Goal: Information Seeking & Learning: Learn about a topic

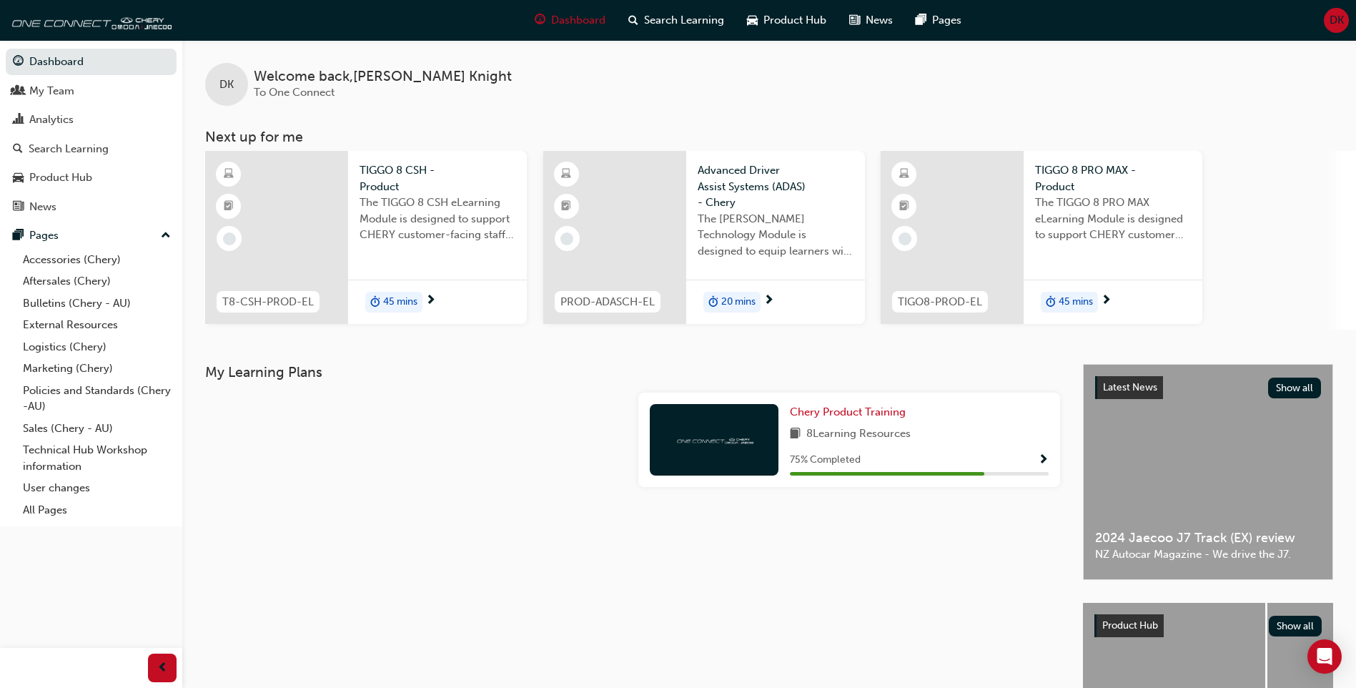
click at [962, 221] on div at bounding box center [952, 237] width 143 height 173
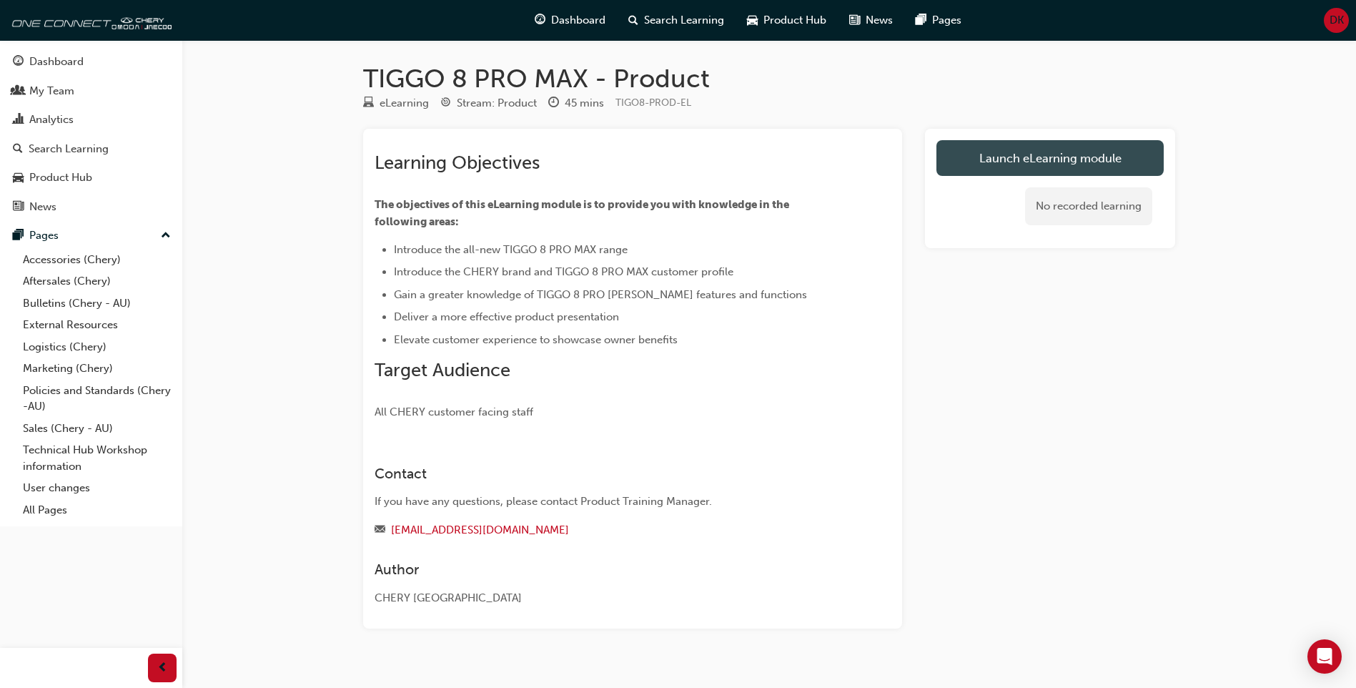
click at [1030, 151] on link "Launch eLearning module" at bounding box center [1050, 158] width 227 height 36
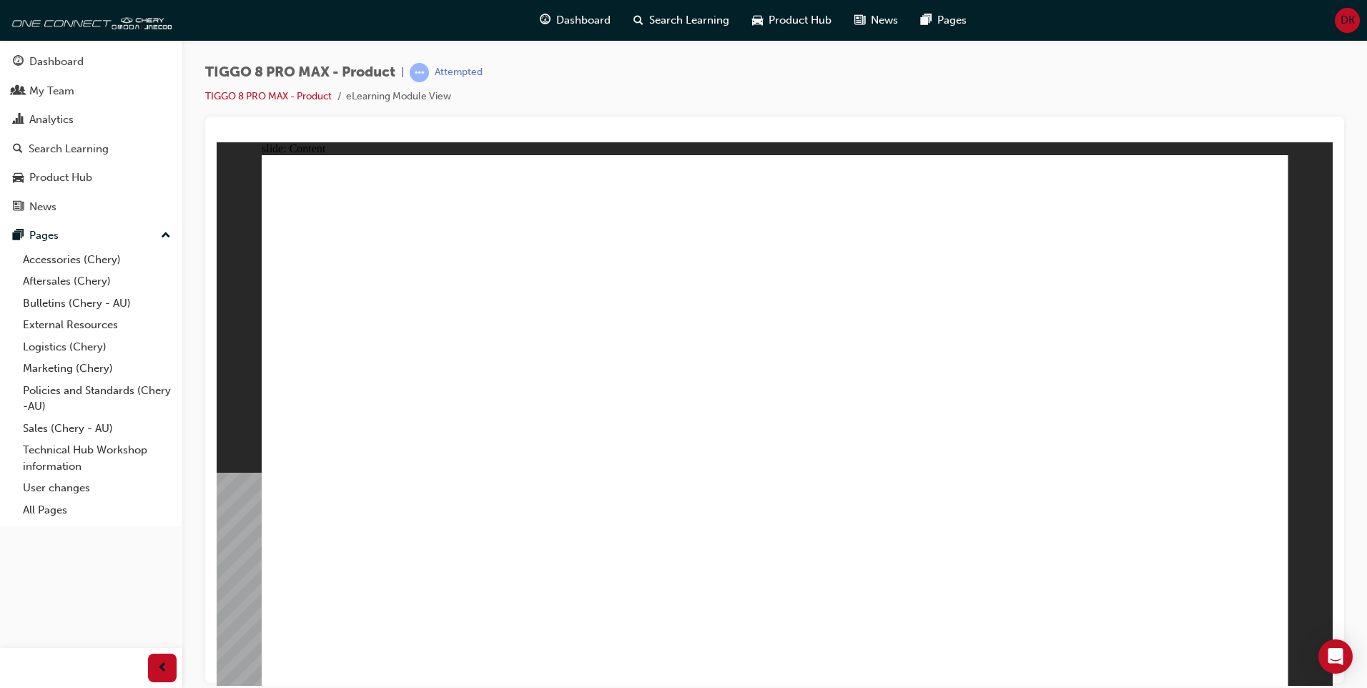
drag, startPoint x: 1263, startPoint y: 673, endPoint x: 1254, endPoint y: 661, distance: 14.3
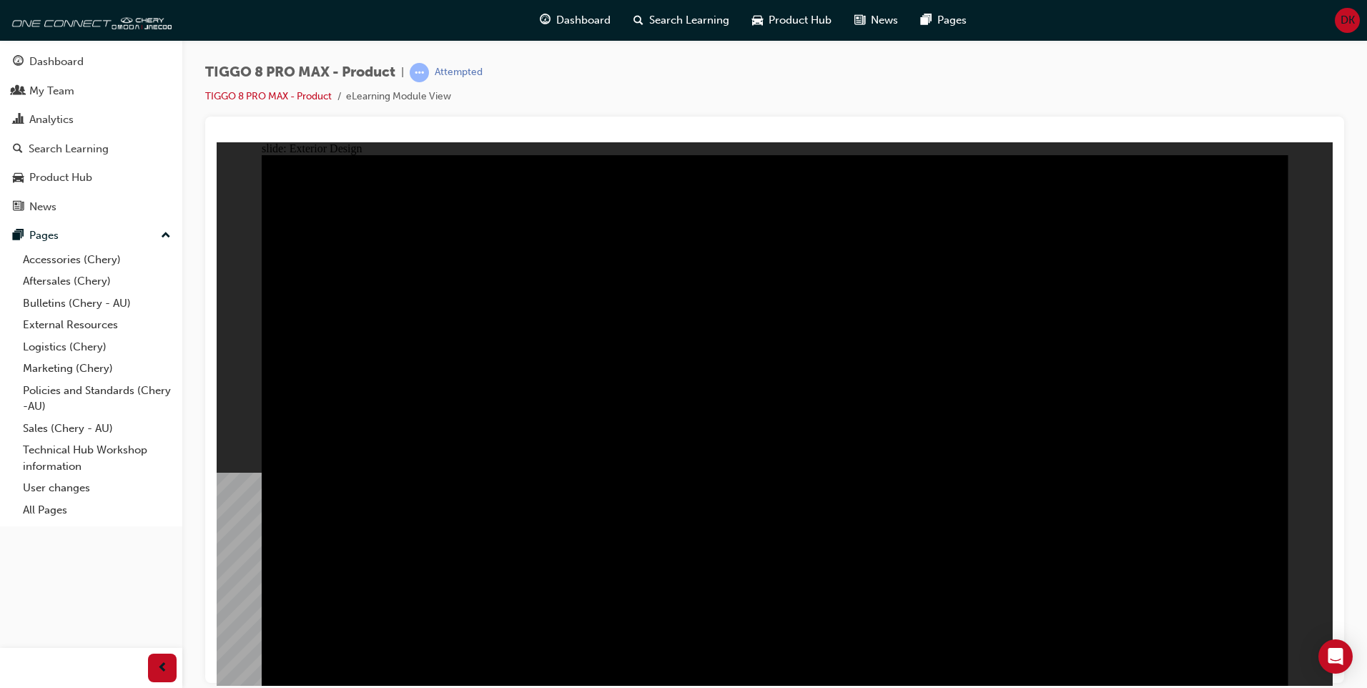
drag, startPoint x: 1123, startPoint y: 298, endPoint x: 1059, endPoint y: 319, distance: 67.6
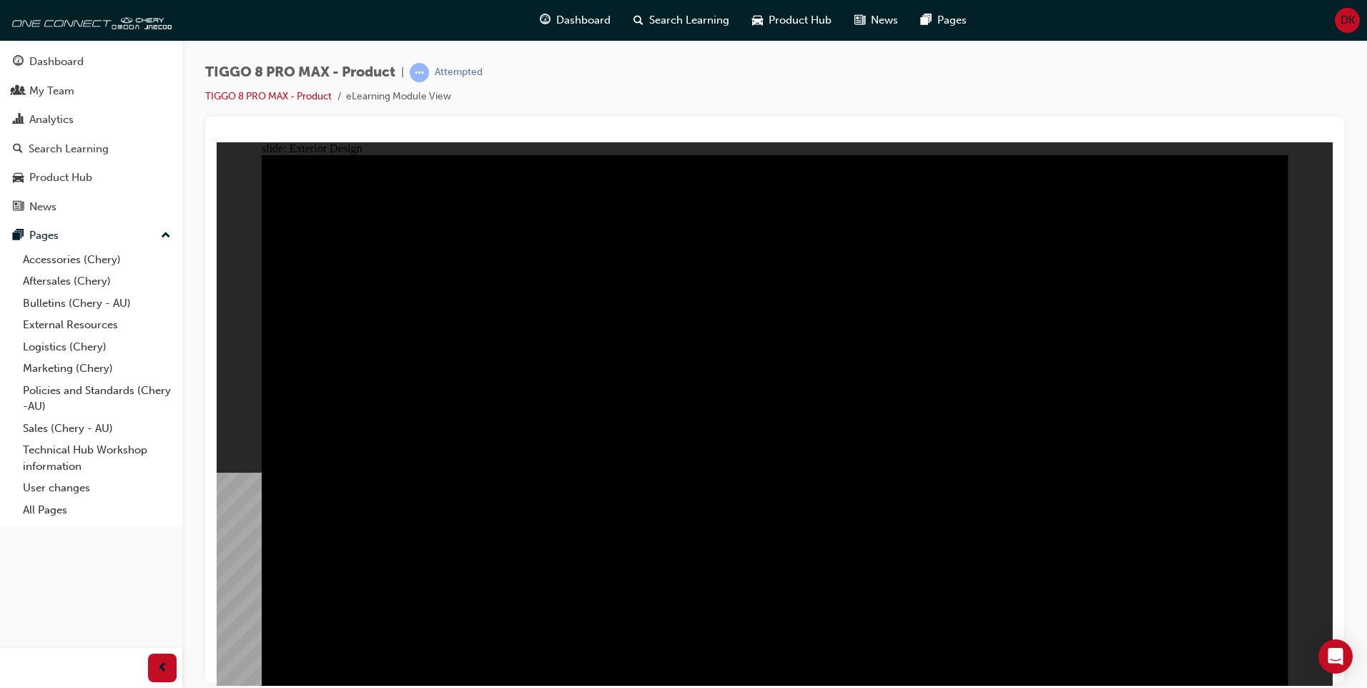
drag, startPoint x: 724, startPoint y: 288, endPoint x: 695, endPoint y: 319, distance: 42.5
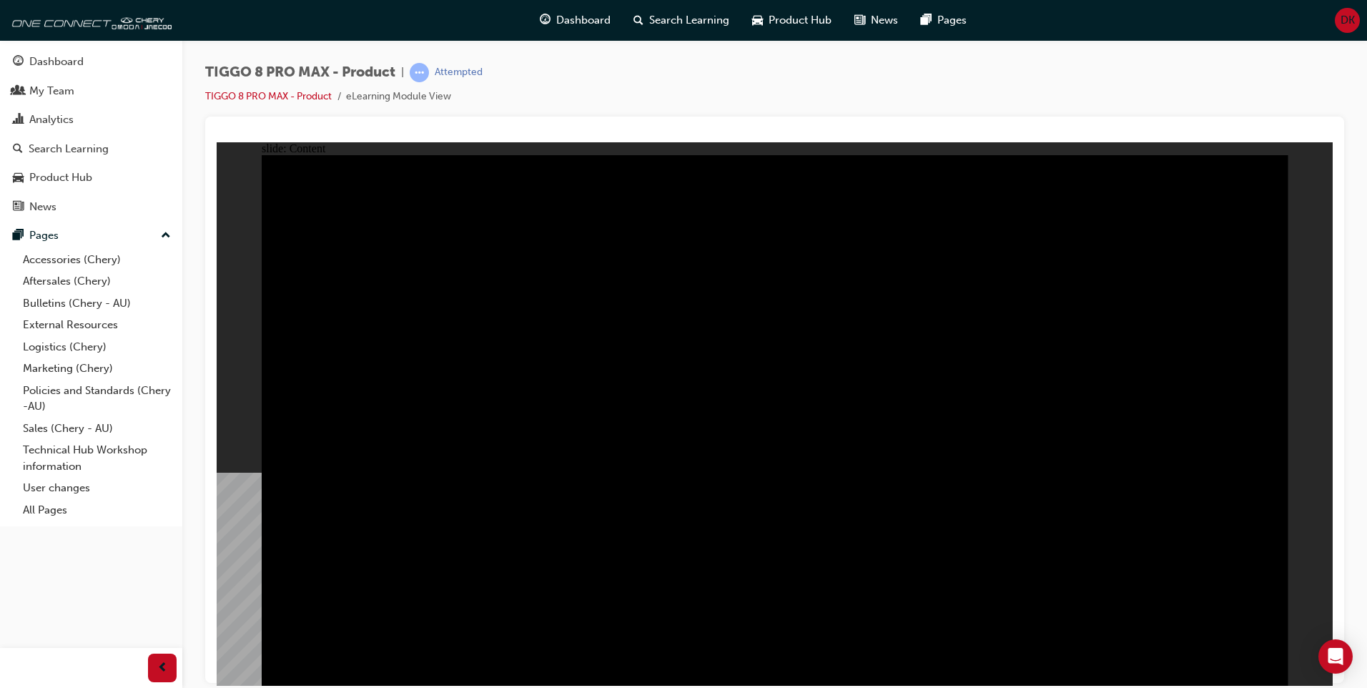
drag, startPoint x: 1222, startPoint y: 250, endPoint x: 1209, endPoint y: 246, distance: 13.6
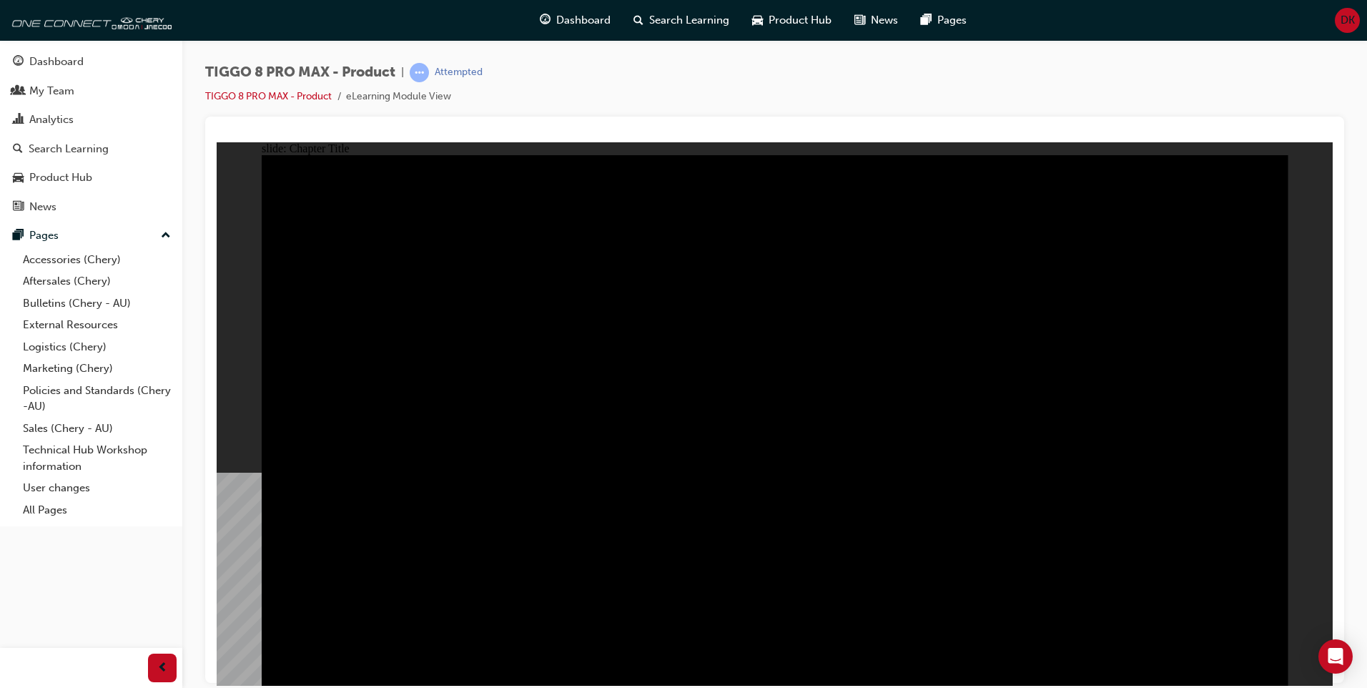
radio input "false"
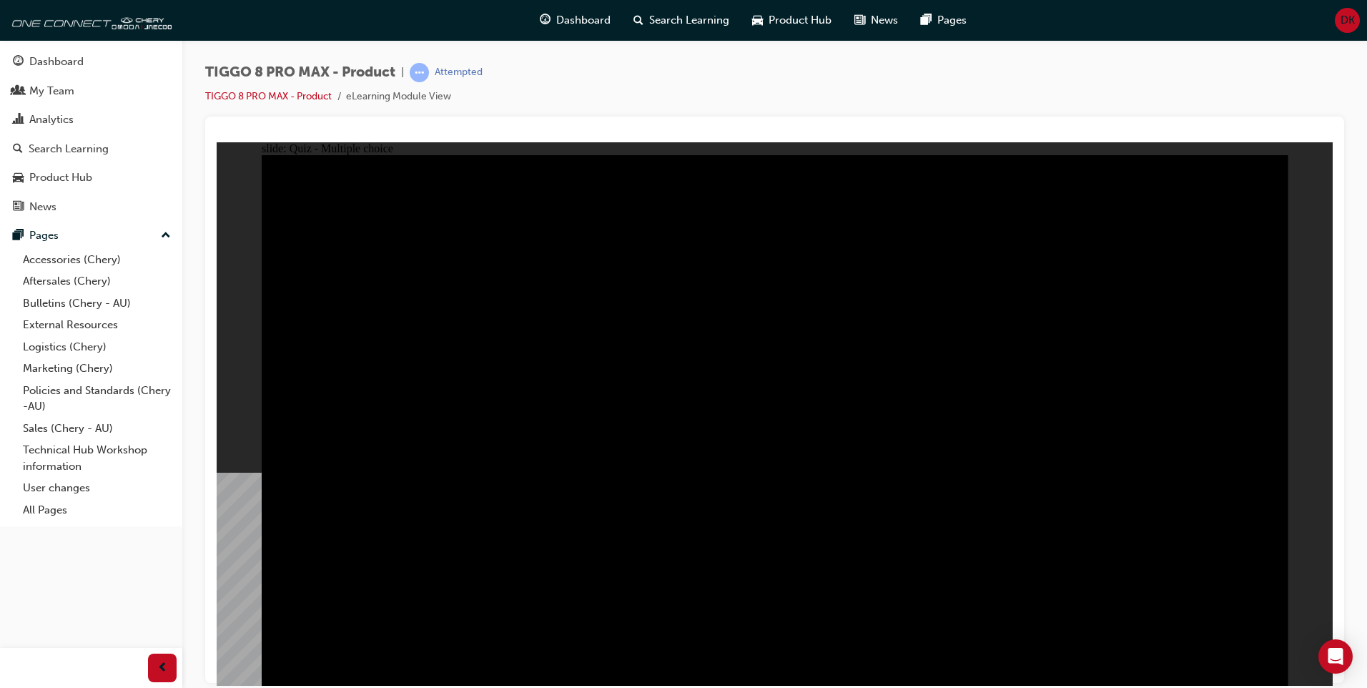
radio input "true"
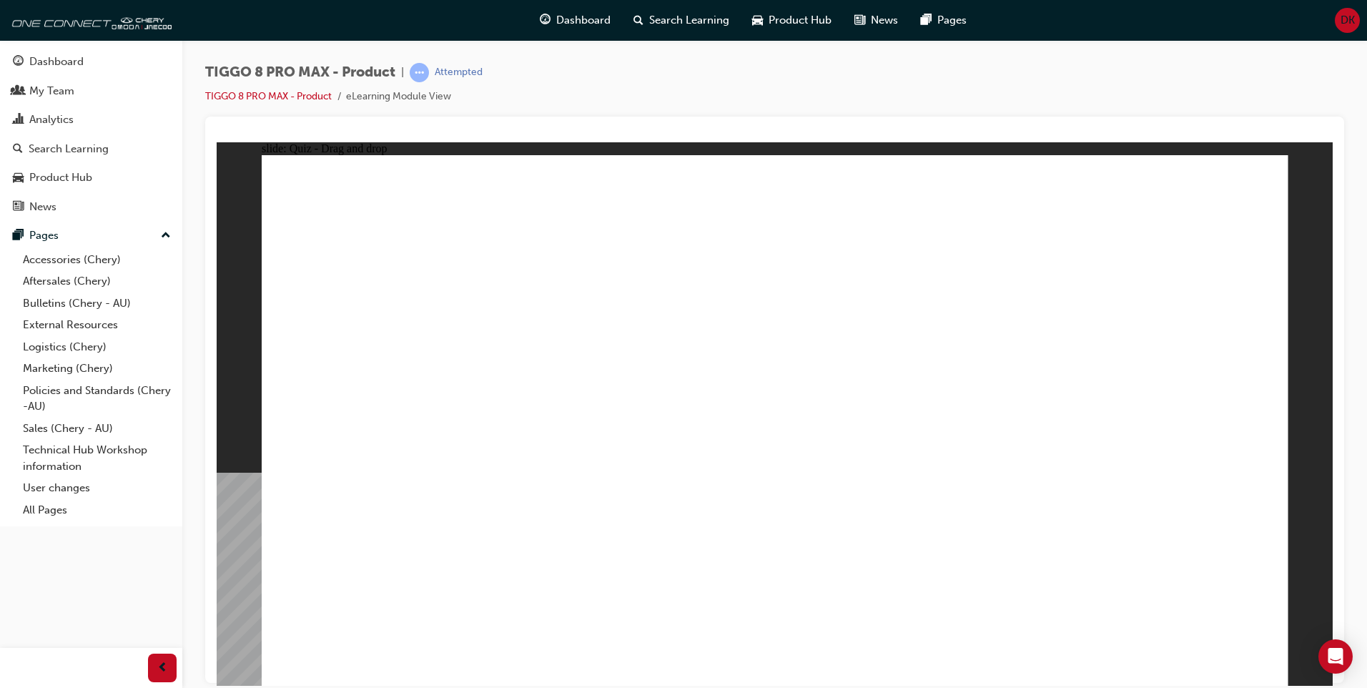
drag, startPoint x: 724, startPoint y: 214, endPoint x: 960, endPoint y: 455, distance: 337.2
drag, startPoint x: 870, startPoint y: 318, endPoint x: 792, endPoint y: 450, distance: 153.3
drag, startPoint x: 1007, startPoint y: 202, endPoint x: 643, endPoint y: 437, distance: 433.9
drag, startPoint x: 1019, startPoint y: 300, endPoint x: 1161, endPoint y: 445, distance: 203.3
drag, startPoint x: 966, startPoint y: 268, endPoint x: 355, endPoint y: 451, distance: 638.1
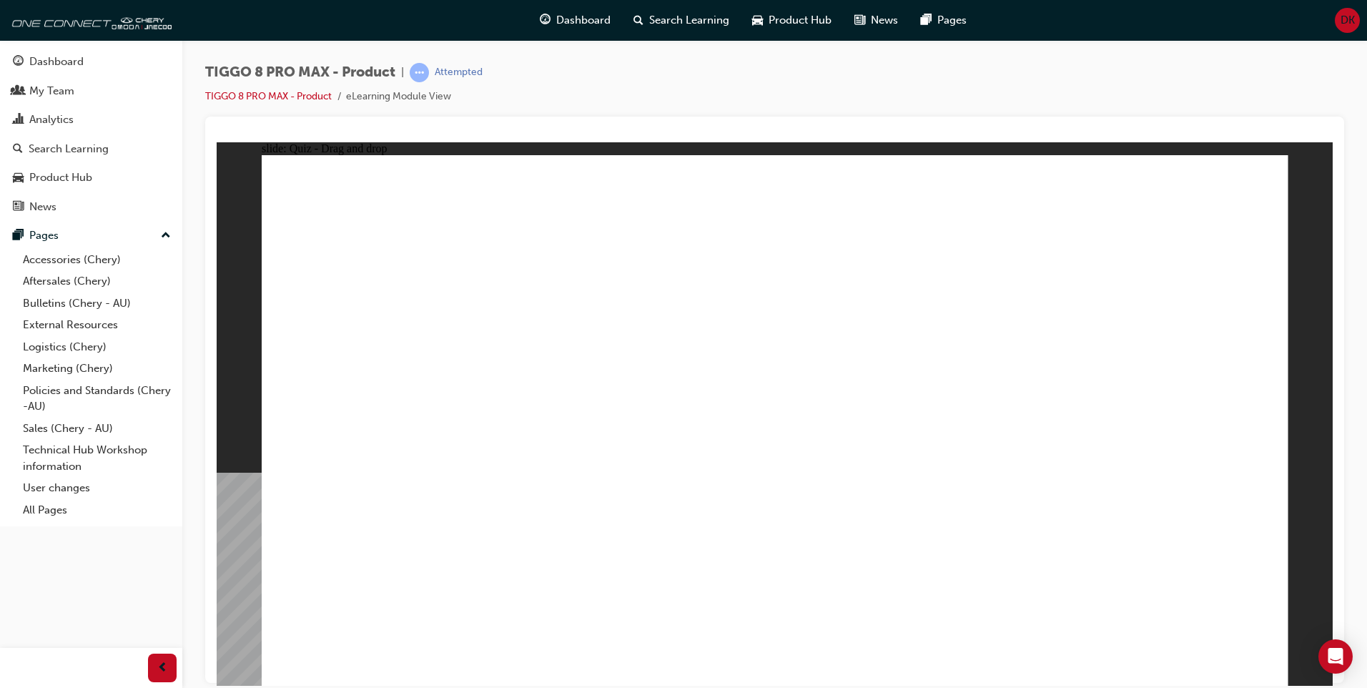
checkbox input "true"
drag, startPoint x: 1018, startPoint y: 303, endPoint x: 1014, endPoint y: 332, distance: 29.6
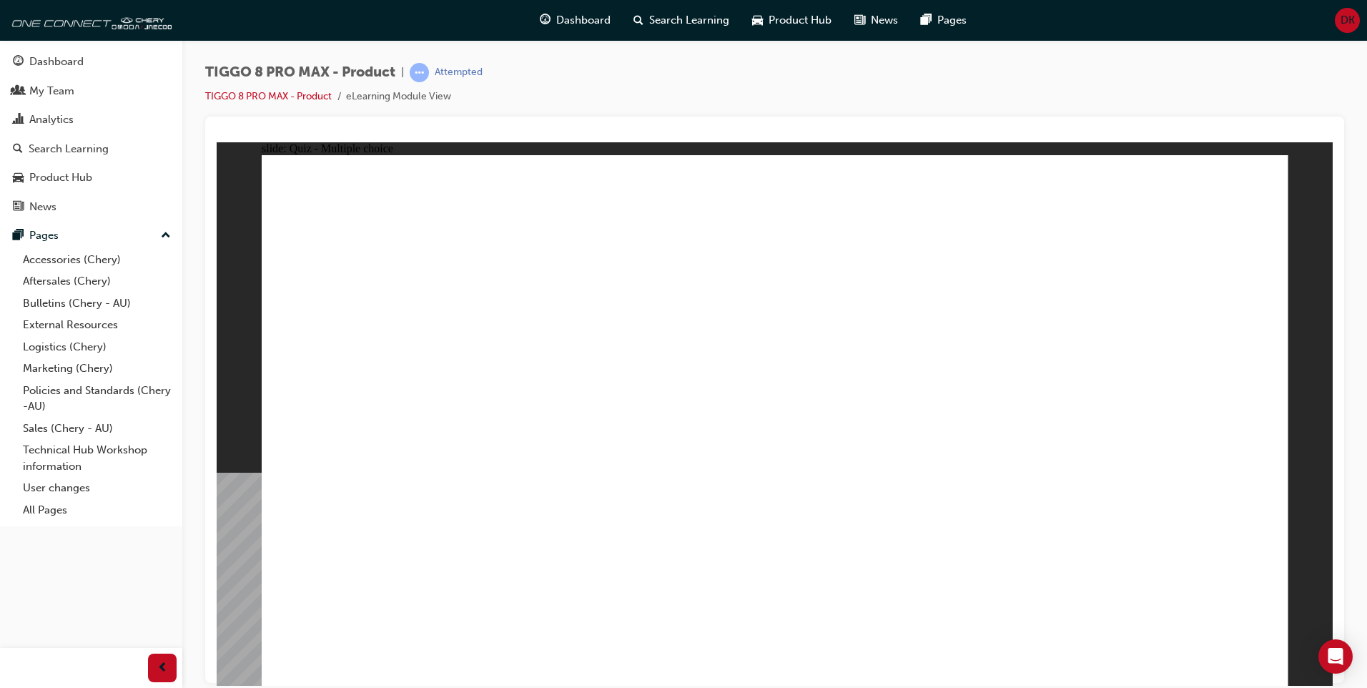
checkbox input "true"
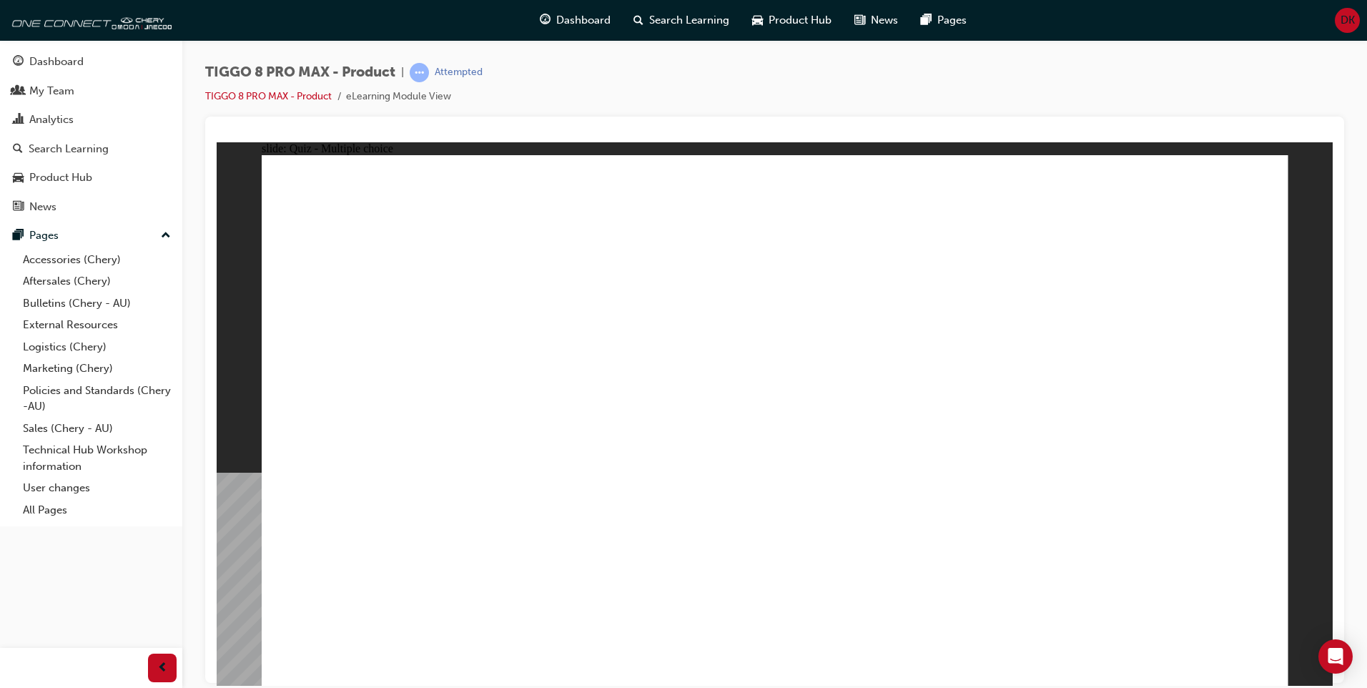
radio input "true"
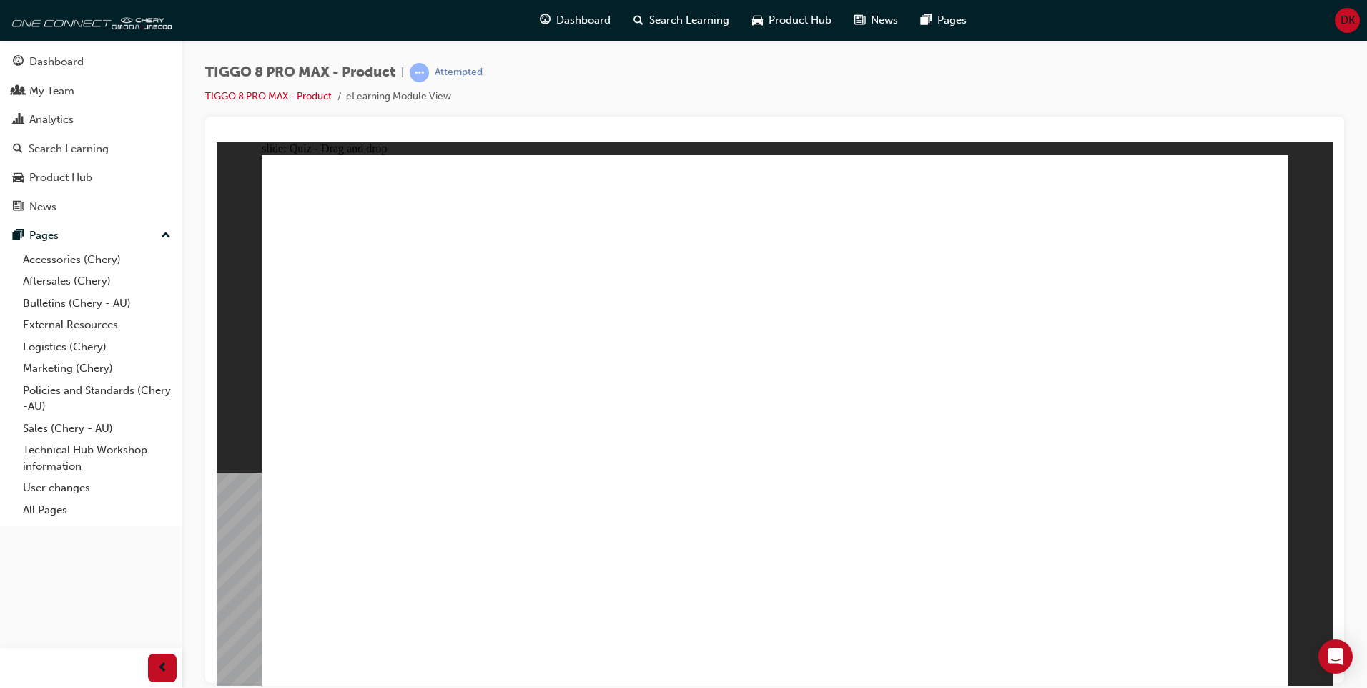
drag, startPoint x: 793, startPoint y: 208, endPoint x: 904, endPoint y: 532, distance: 342.3
drag, startPoint x: 784, startPoint y: 257, endPoint x: 488, endPoint y: 478, distance: 369.8
drag, startPoint x: 1005, startPoint y: 212, endPoint x: 872, endPoint y: 472, distance: 291.9
drag, startPoint x: 1124, startPoint y: 213, endPoint x: 925, endPoint y: 498, distance: 347.1
drag, startPoint x: 1182, startPoint y: 250, endPoint x: 1024, endPoint y: 490, distance: 287.6
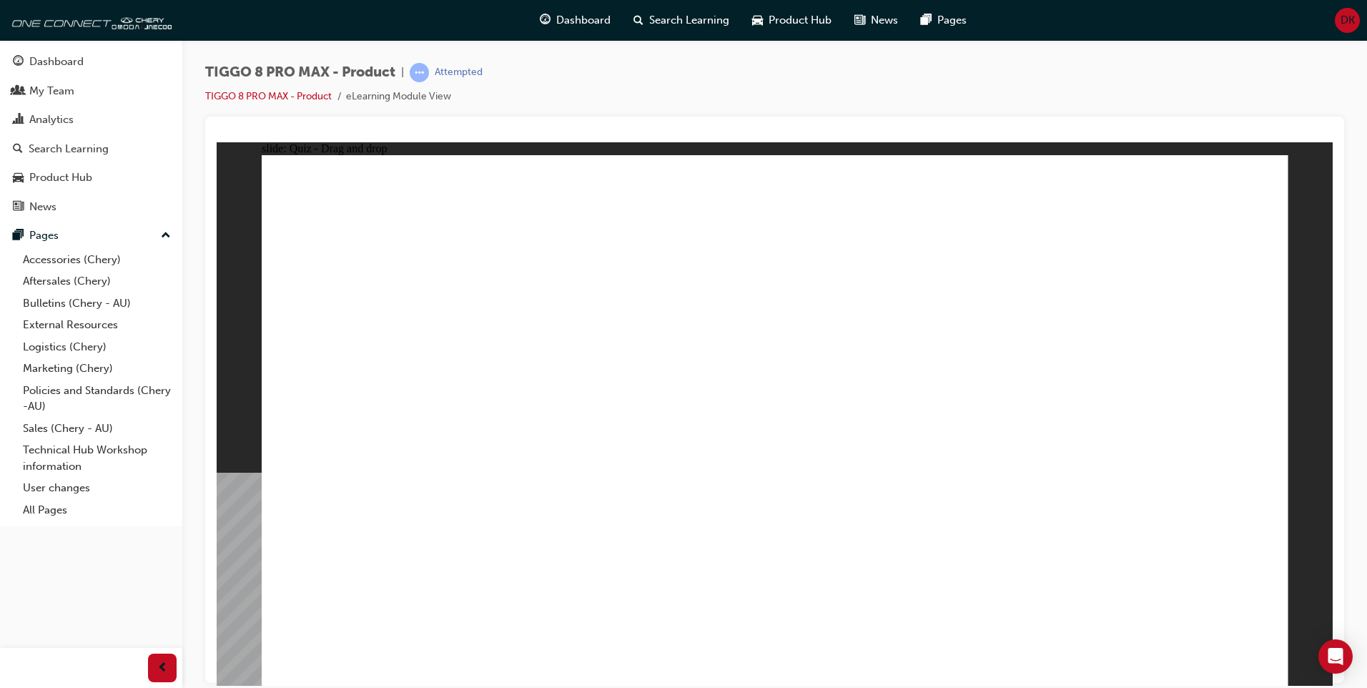
drag, startPoint x: 954, startPoint y: 292, endPoint x: 940, endPoint y: 526, distance: 235.0
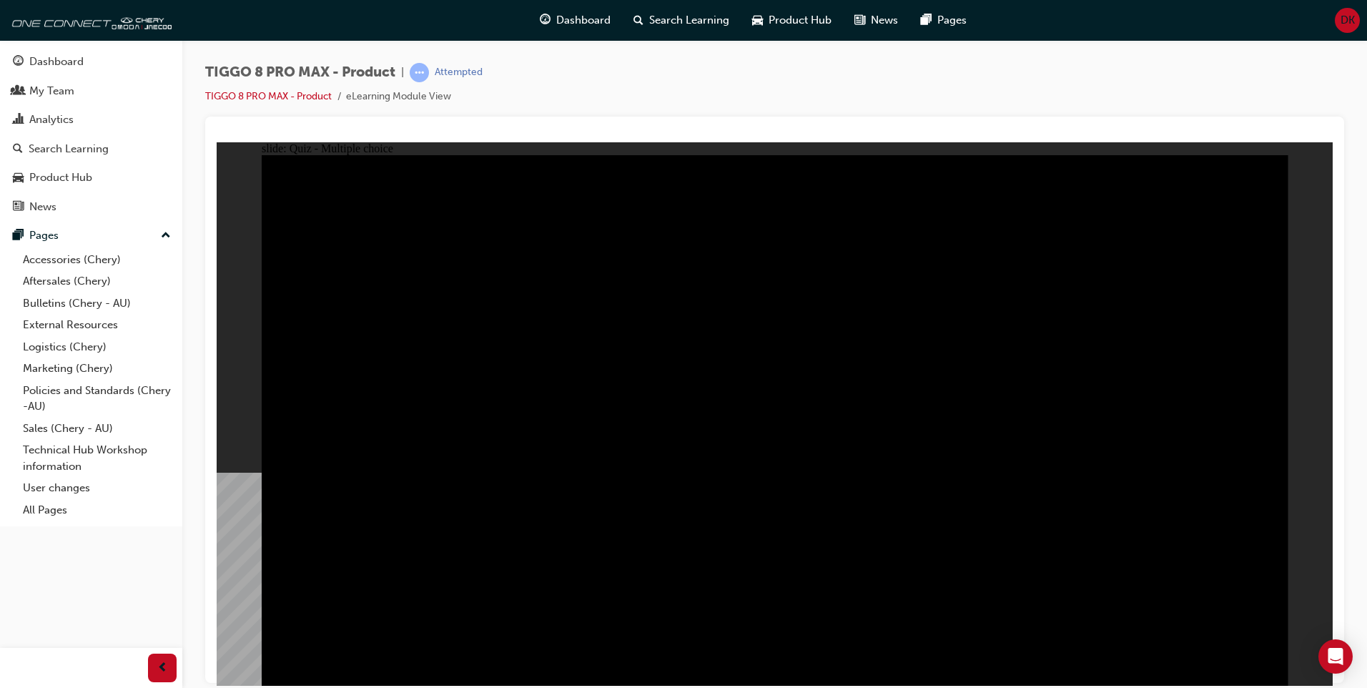
radio input "true"
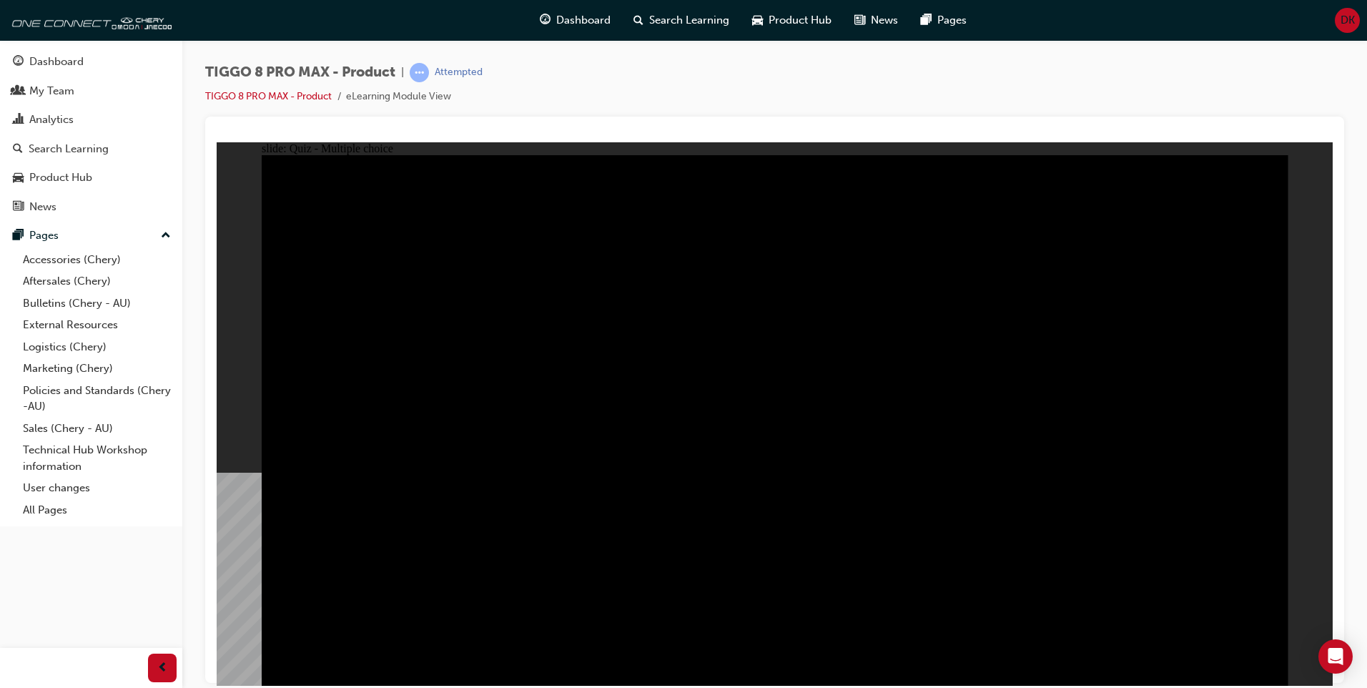
radio input "true"
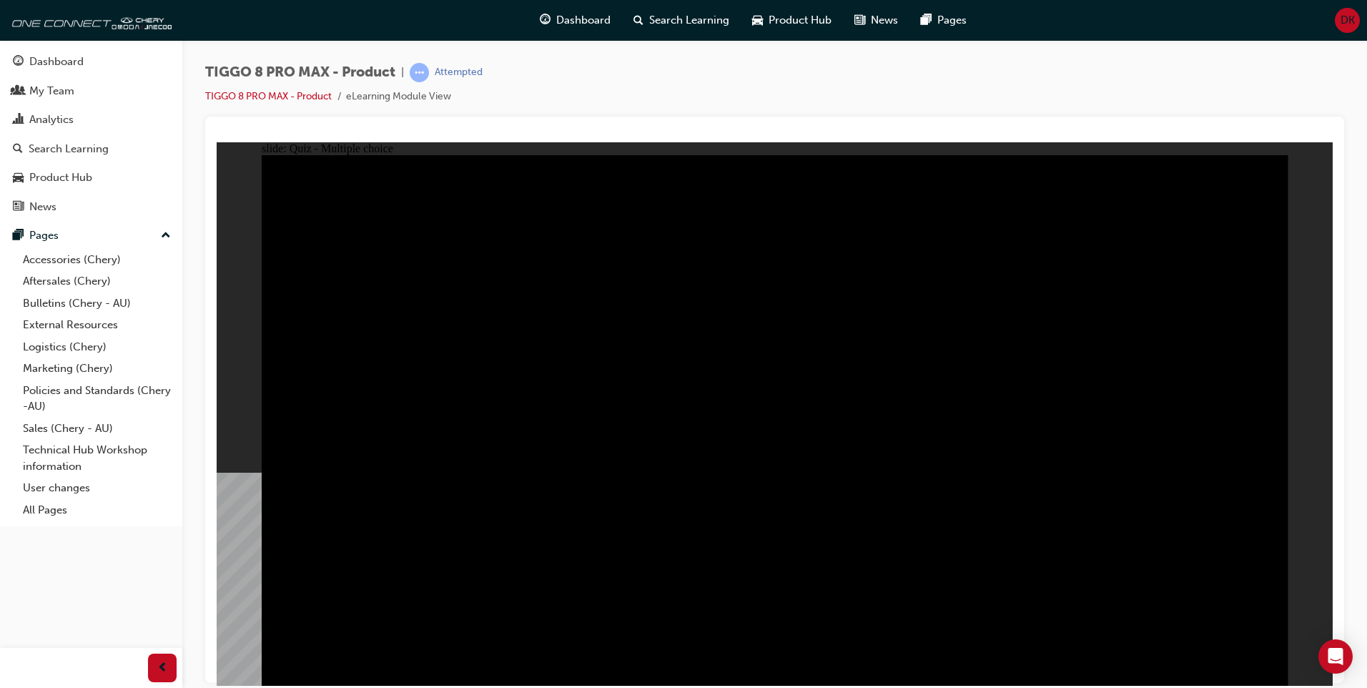
radio input "true"
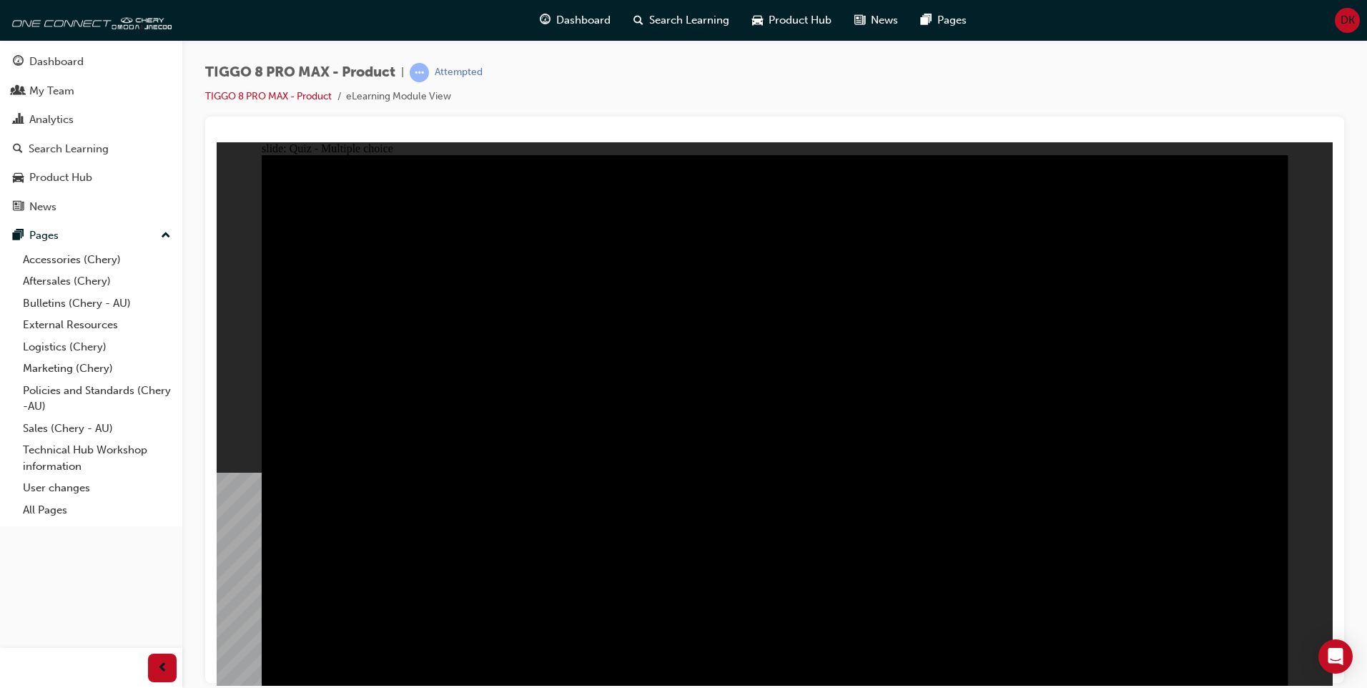
checkbox input "true"
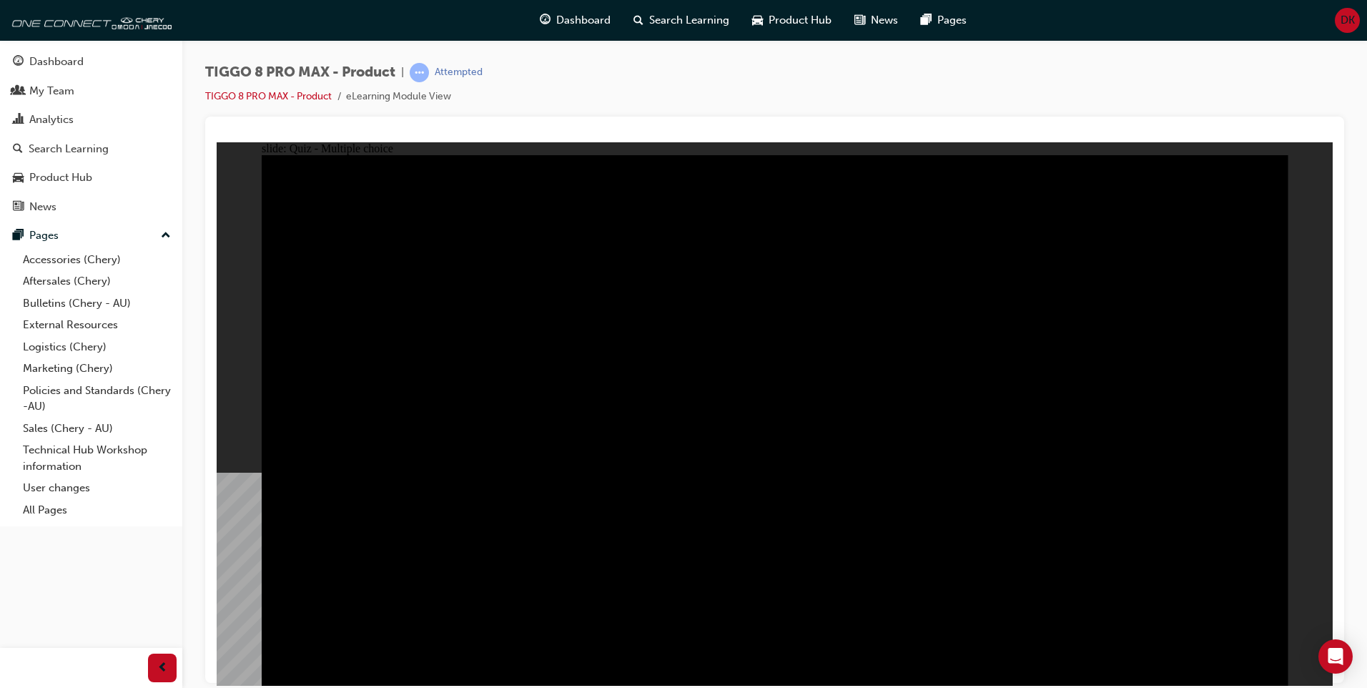
checkbox input "true"
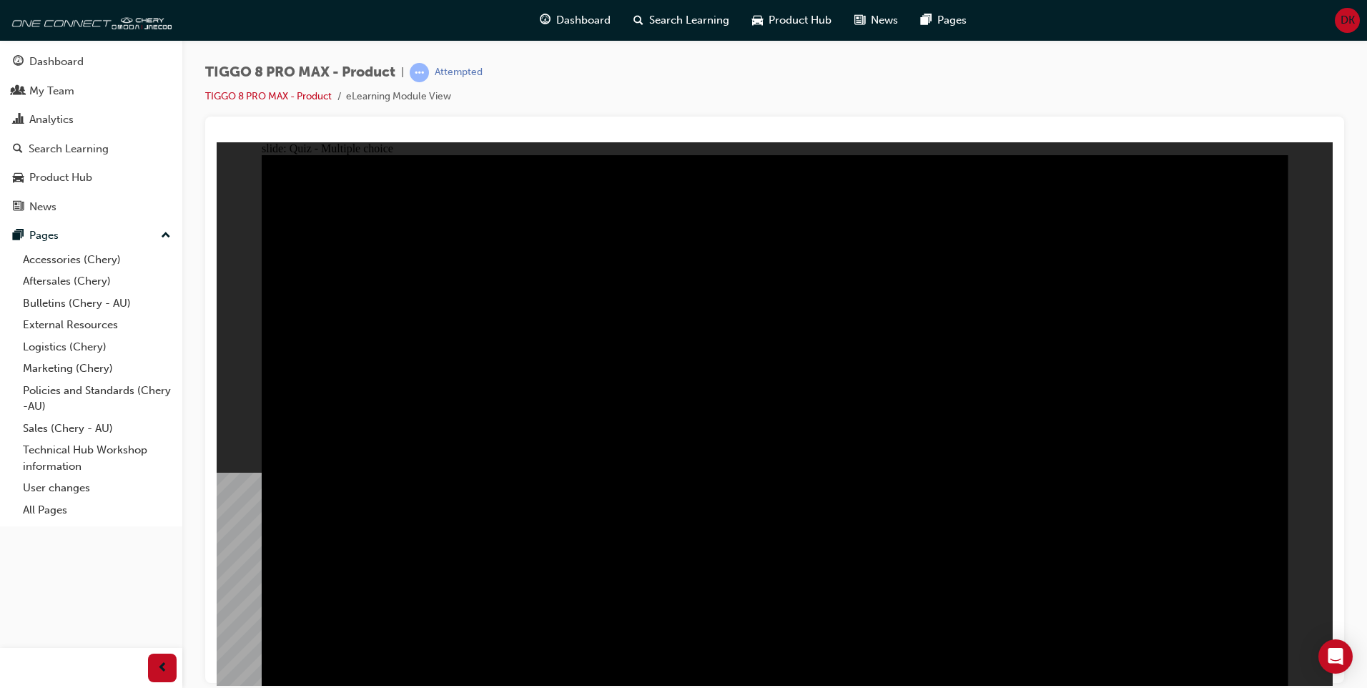
checkbox input "true"
drag, startPoint x: 1046, startPoint y: 352, endPoint x: 1113, endPoint y: 230, distance: 139.2
checkbox input "true"
drag, startPoint x: 967, startPoint y: 235, endPoint x: 930, endPoint y: 235, distance: 37.2
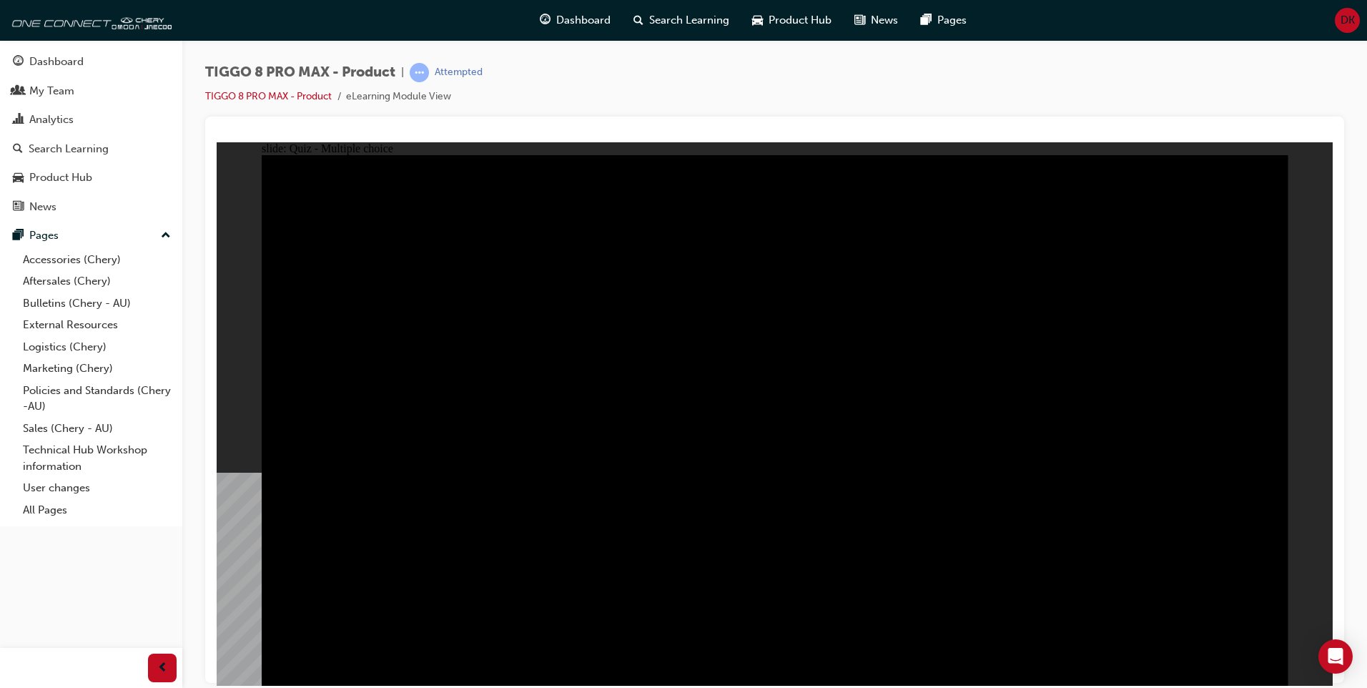
checkbox input "true"
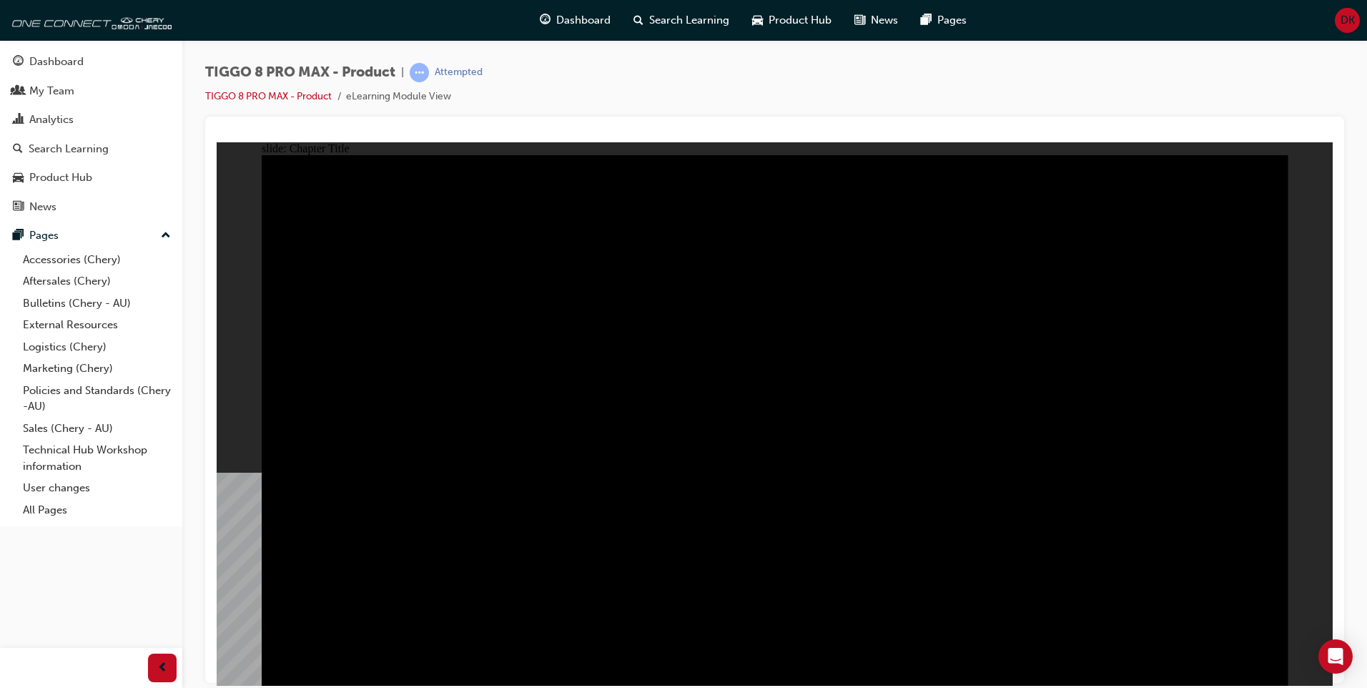
radio input "false"
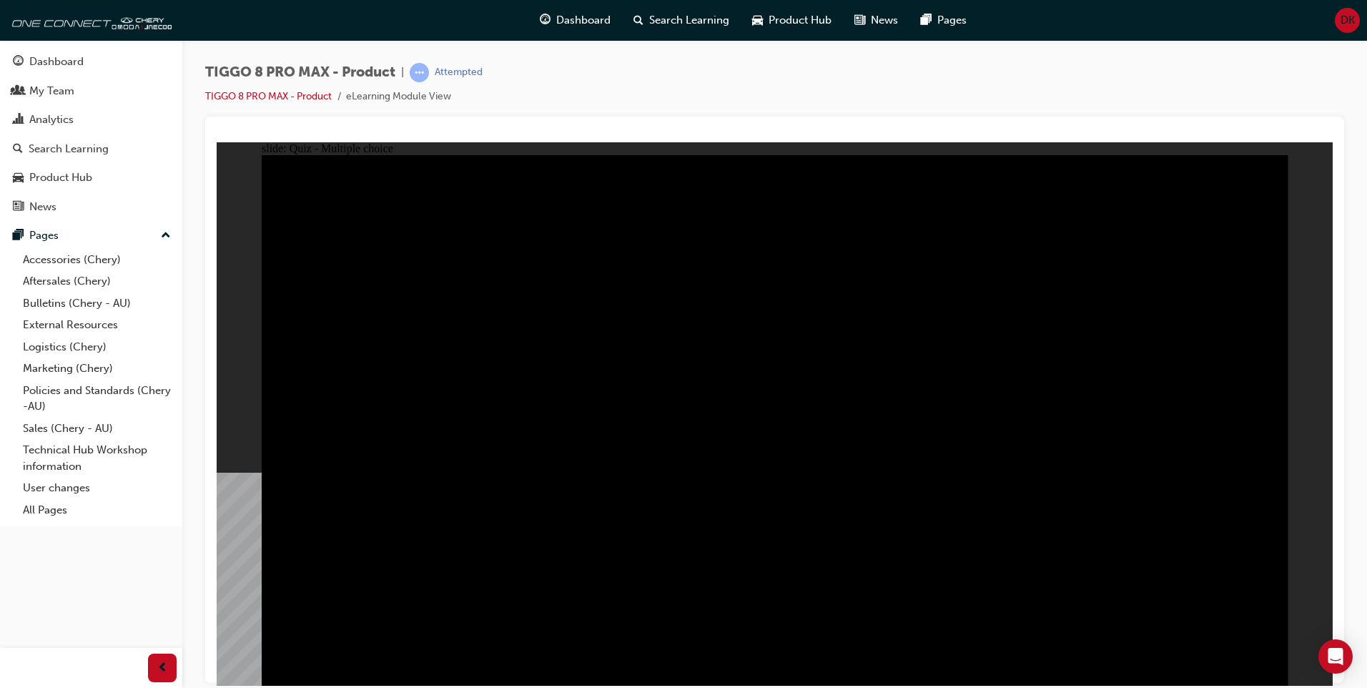
radio input "true"
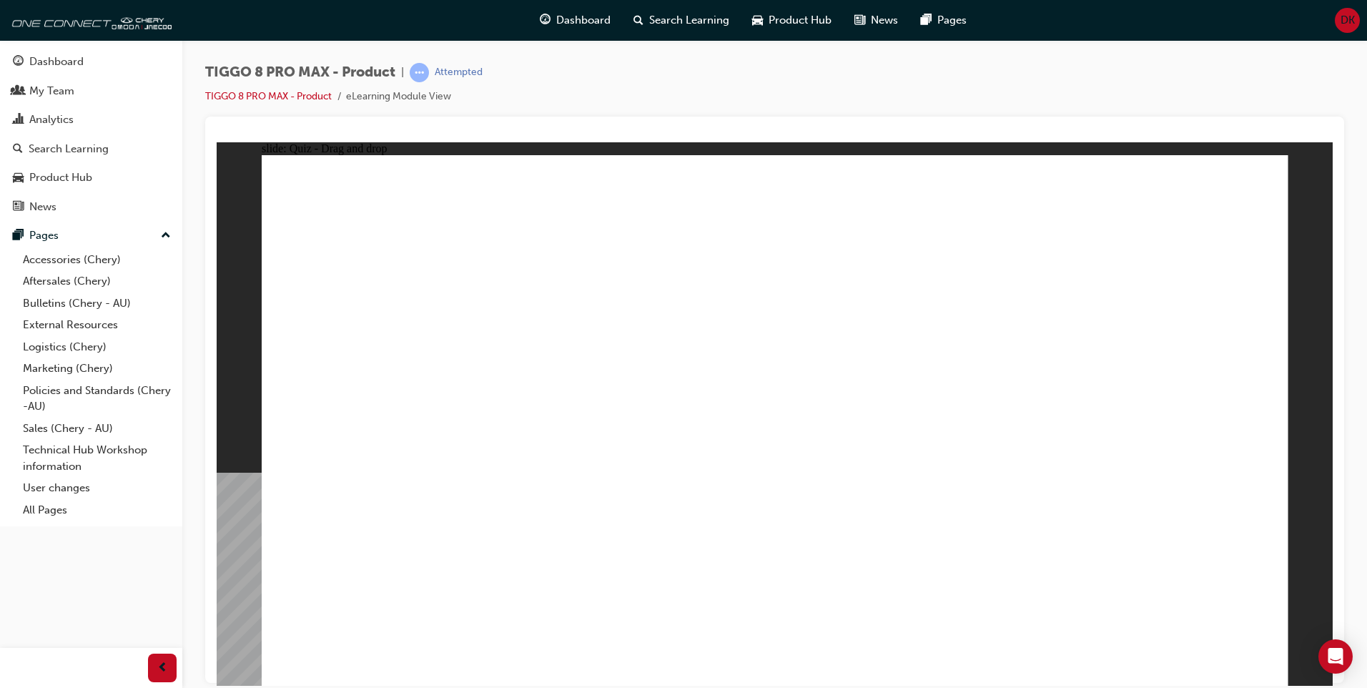
drag, startPoint x: 965, startPoint y: 201, endPoint x: 601, endPoint y: 433, distance: 431.8
drag, startPoint x: 851, startPoint y: 308, endPoint x: 791, endPoint y: 437, distance: 142.0
drag, startPoint x: 770, startPoint y: 219, endPoint x: 1010, endPoint y: 454, distance: 335.7
drag, startPoint x: 1058, startPoint y: 315, endPoint x: 1210, endPoint y: 460, distance: 209.9
drag, startPoint x: 1154, startPoint y: 217, endPoint x: 465, endPoint y: 478, distance: 736.4
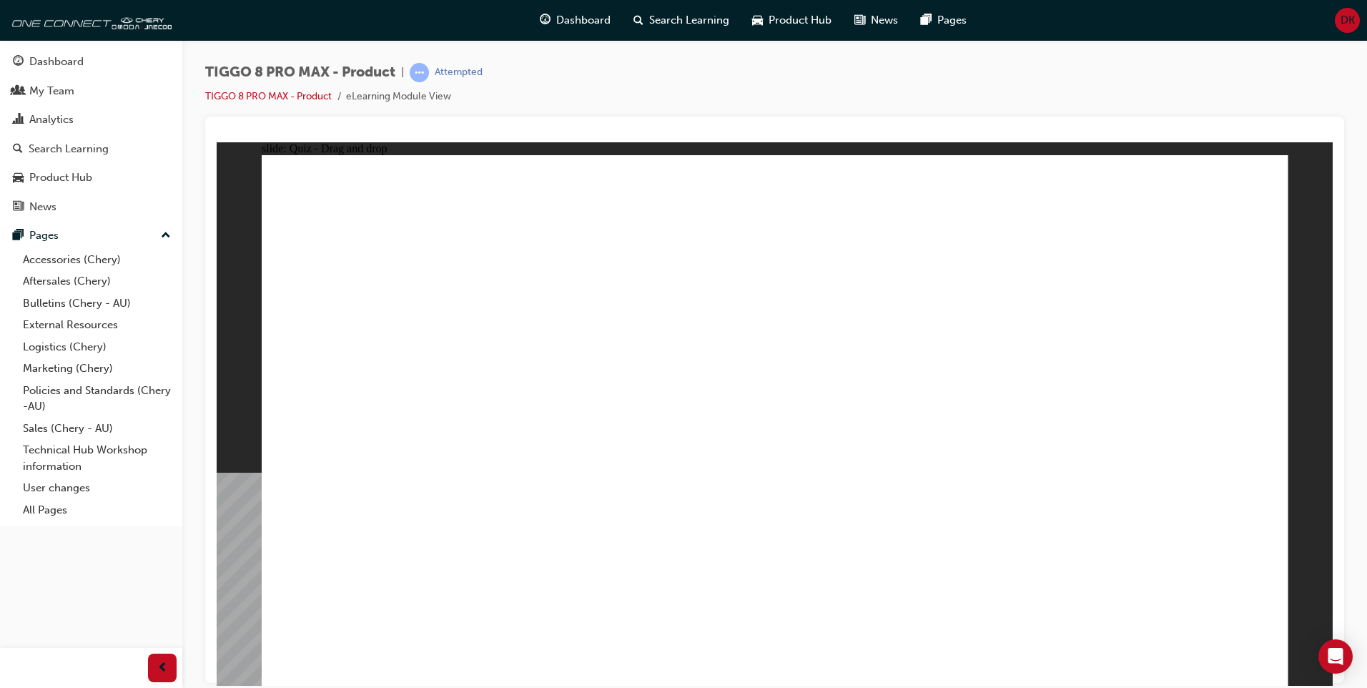
checkbox input "true"
drag, startPoint x: 1005, startPoint y: 320, endPoint x: 1002, endPoint y: 329, distance: 9.5
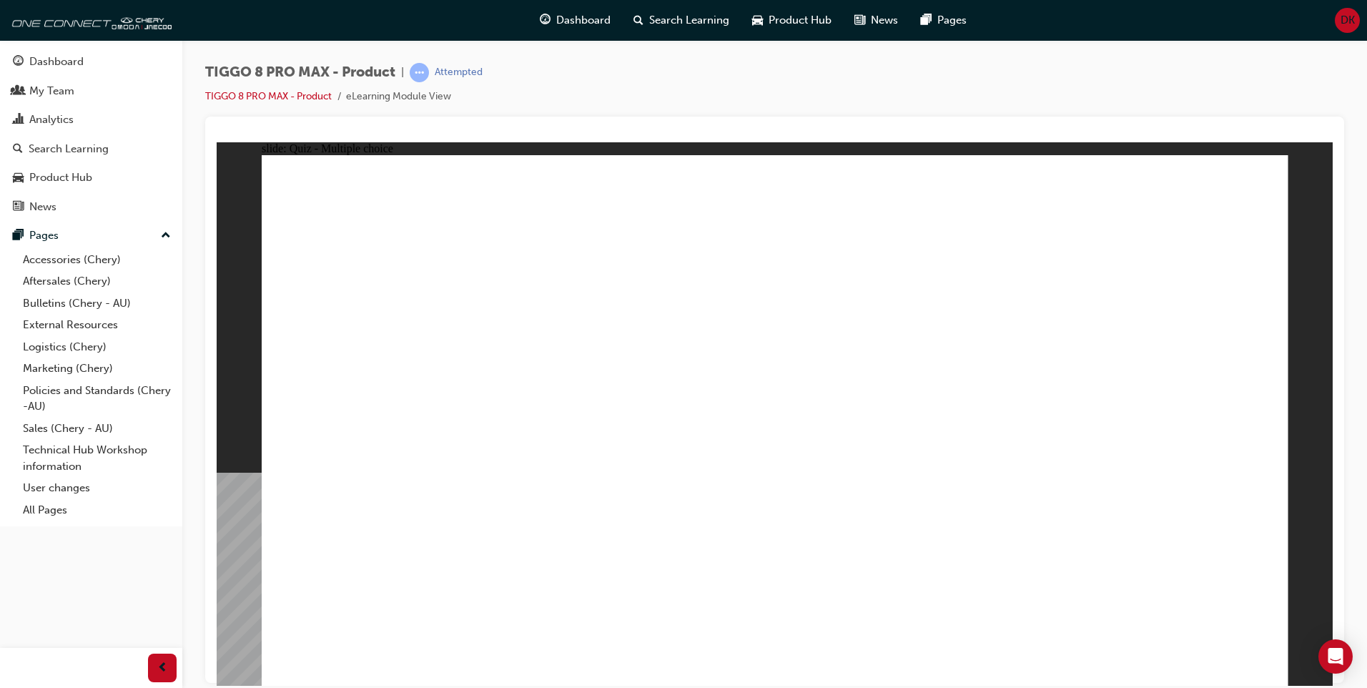
checkbox input "true"
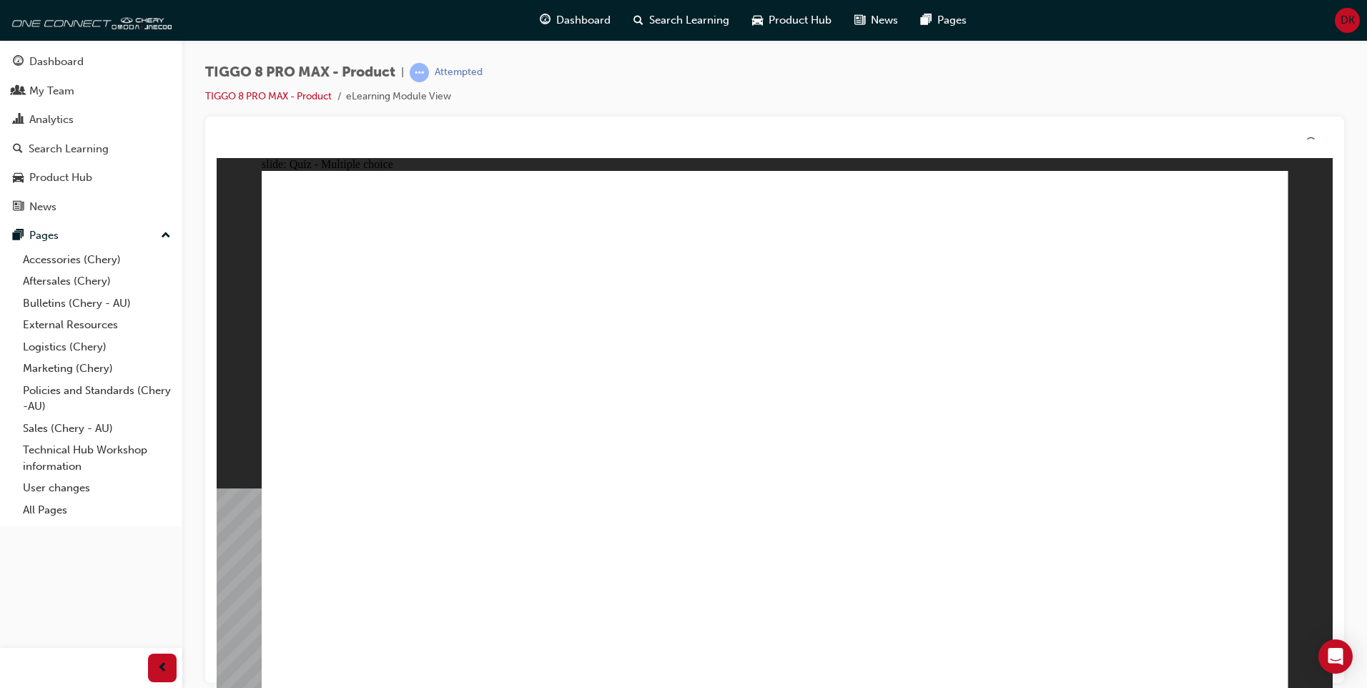
drag, startPoint x: 761, startPoint y: 517, endPoint x: 761, endPoint y: 532, distance: 15.0
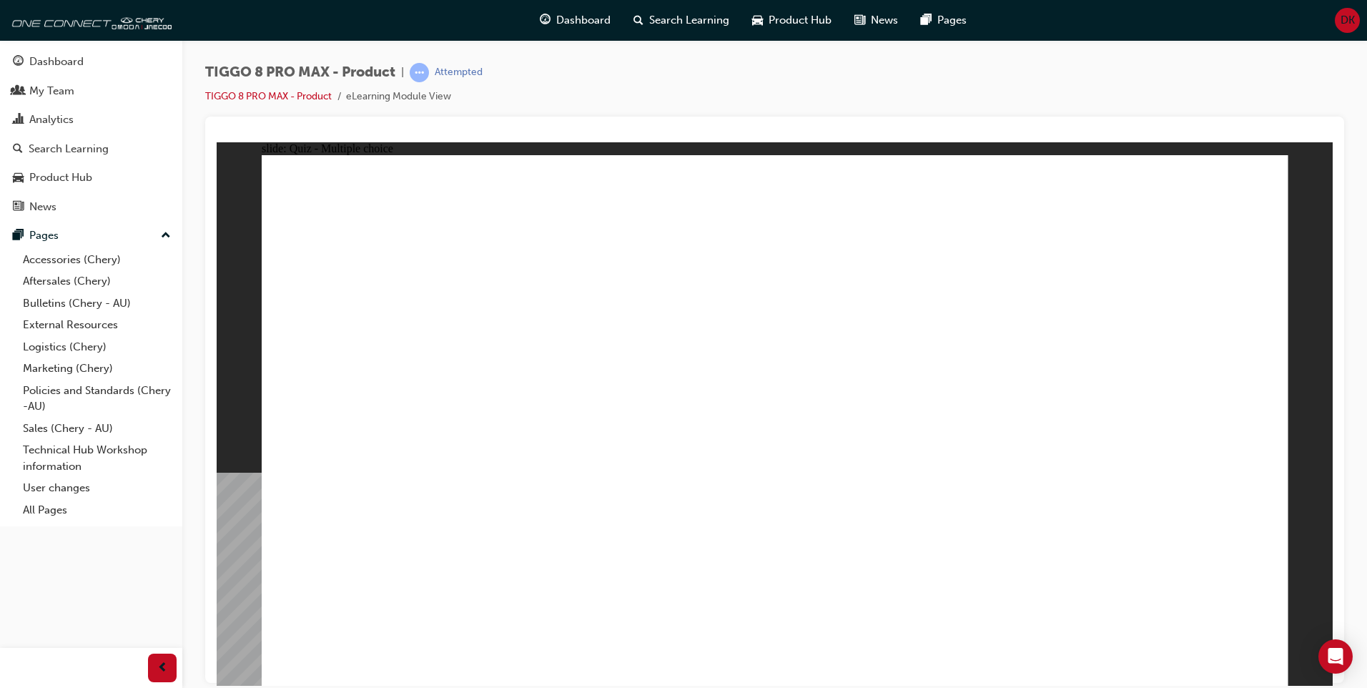
radio input "true"
drag, startPoint x: 738, startPoint y: 215, endPoint x: 789, endPoint y: 467, distance: 257.6
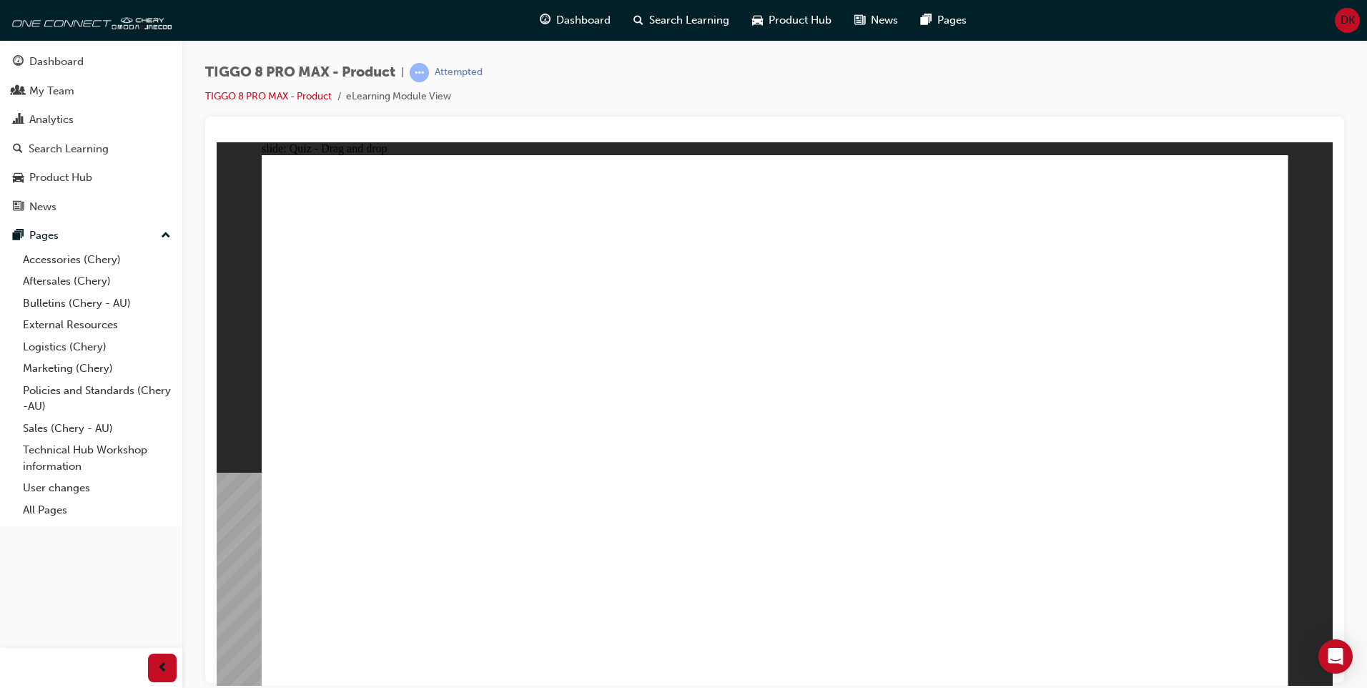
drag, startPoint x: 754, startPoint y: 251, endPoint x: 403, endPoint y: 457, distance: 407.0
drag, startPoint x: 746, startPoint y: 285, endPoint x: 598, endPoint y: 485, distance: 249.0
drag, startPoint x: 985, startPoint y: 210, endPoint x: 963, endPoint y: 524, distance: 314.6
drag, startPoint x: 957, startPoint y: 292, endPoint x: 901, endPoint y: 507, distance: 221.8
drag, startPoint x: 1145, startPoint y: 215, endPoint x: 1001, endPoint y: 495, distance: 314.3
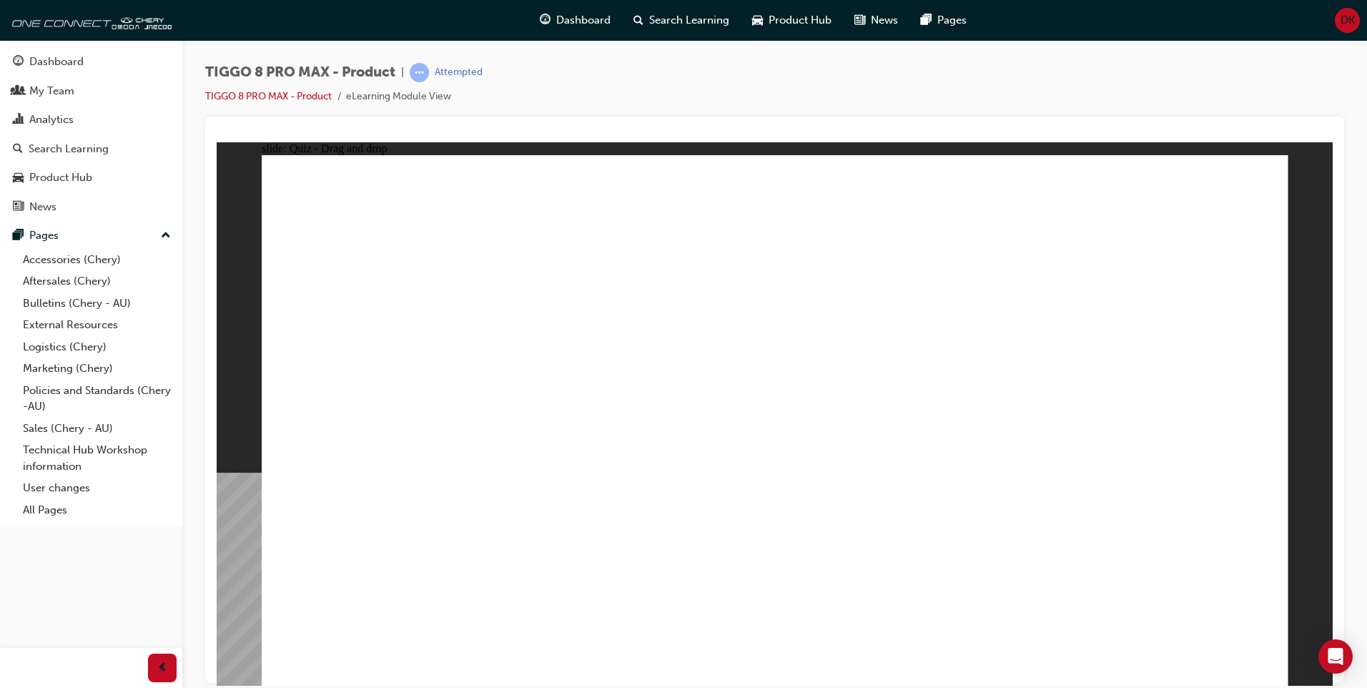
drag, startPoint x: 860, startPoint y: 464, endPoint x: 892, endPoint y: 310, distance: 157.8
drag, startPoint x: 1139, startPoint y: 266, endPoint x: 1003, endPoint y: 524, distance: 291.7
drag, startPoint x: 955, startPoint y: 299, endPoint x: 472, endPoint y: 516, distance: 529.7
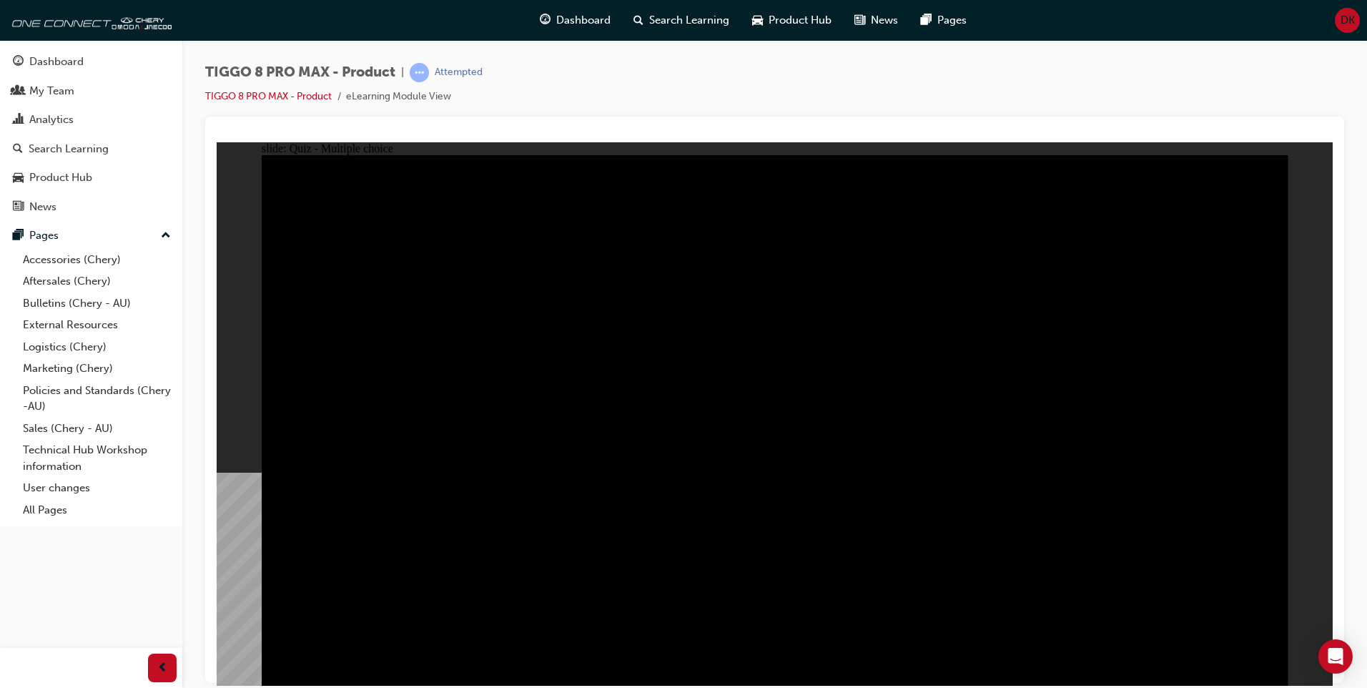
radio input "true"
drag, startPoint x: 726, startPoint y: 502, endPoint x: 750, endPoint y: 514, distance: 26.5
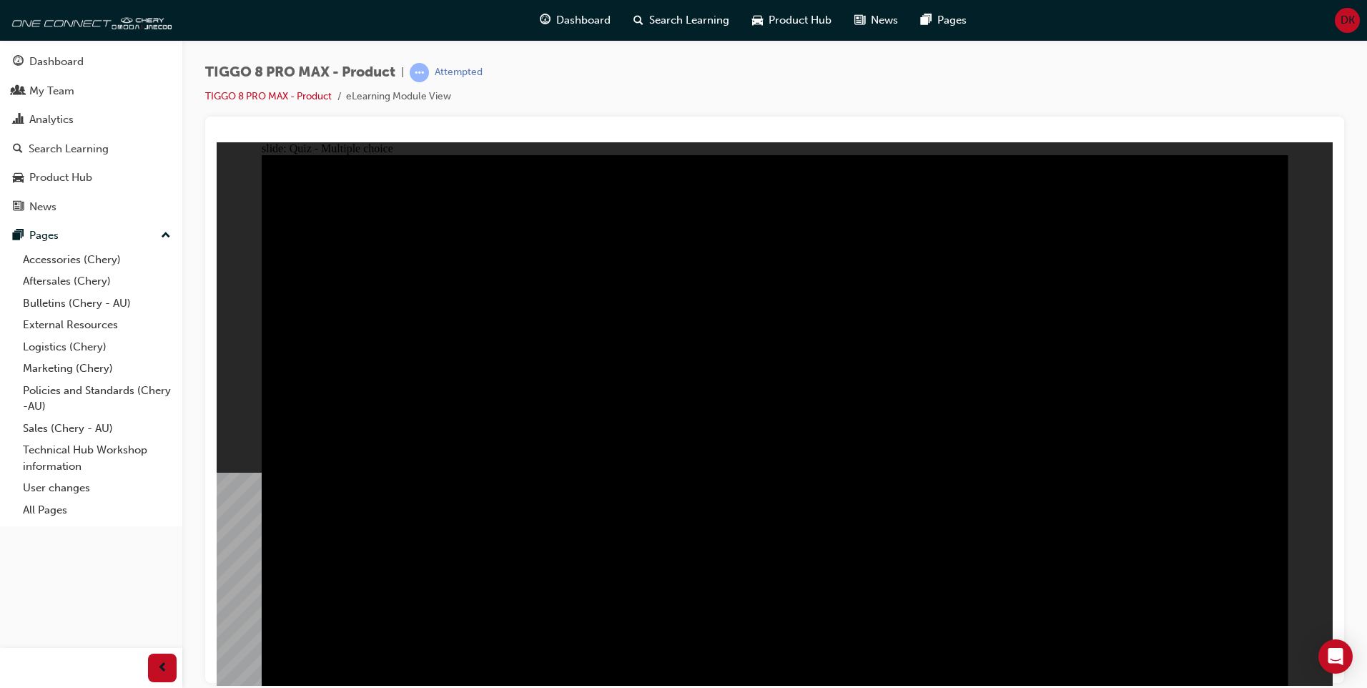
radio input "true"
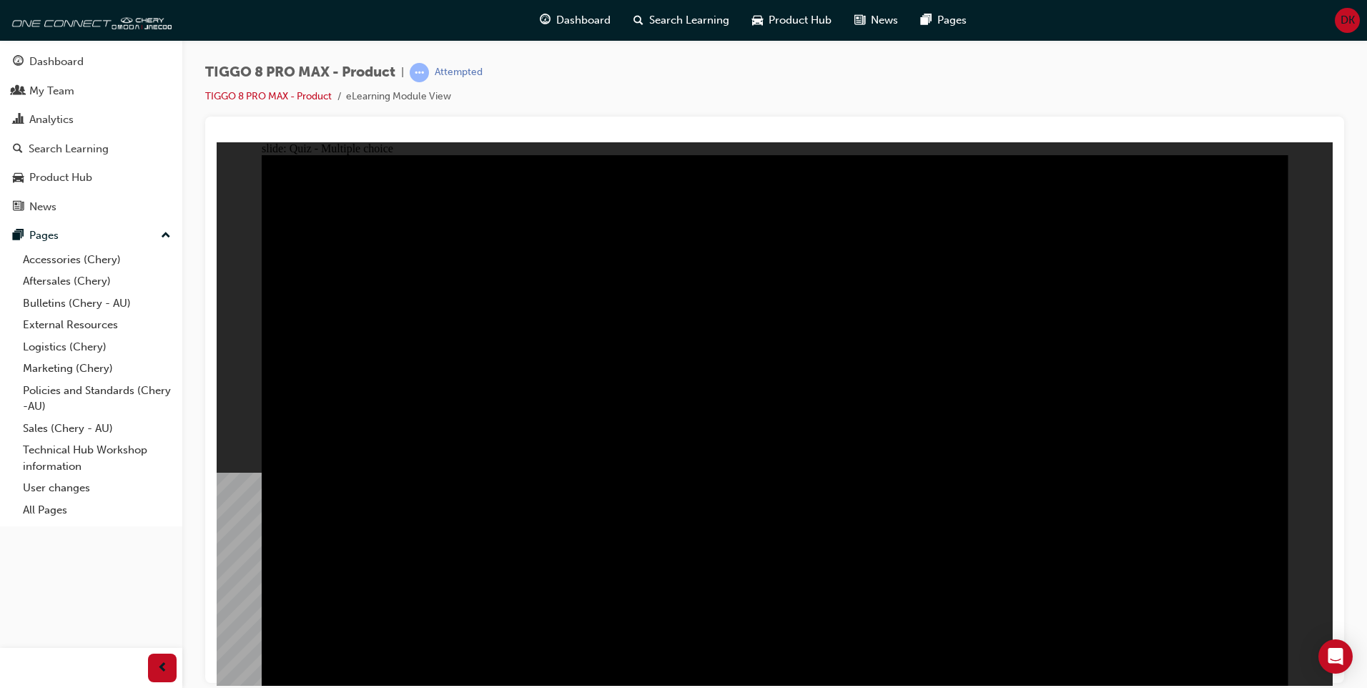
radio input "true"
checkbox input "true"
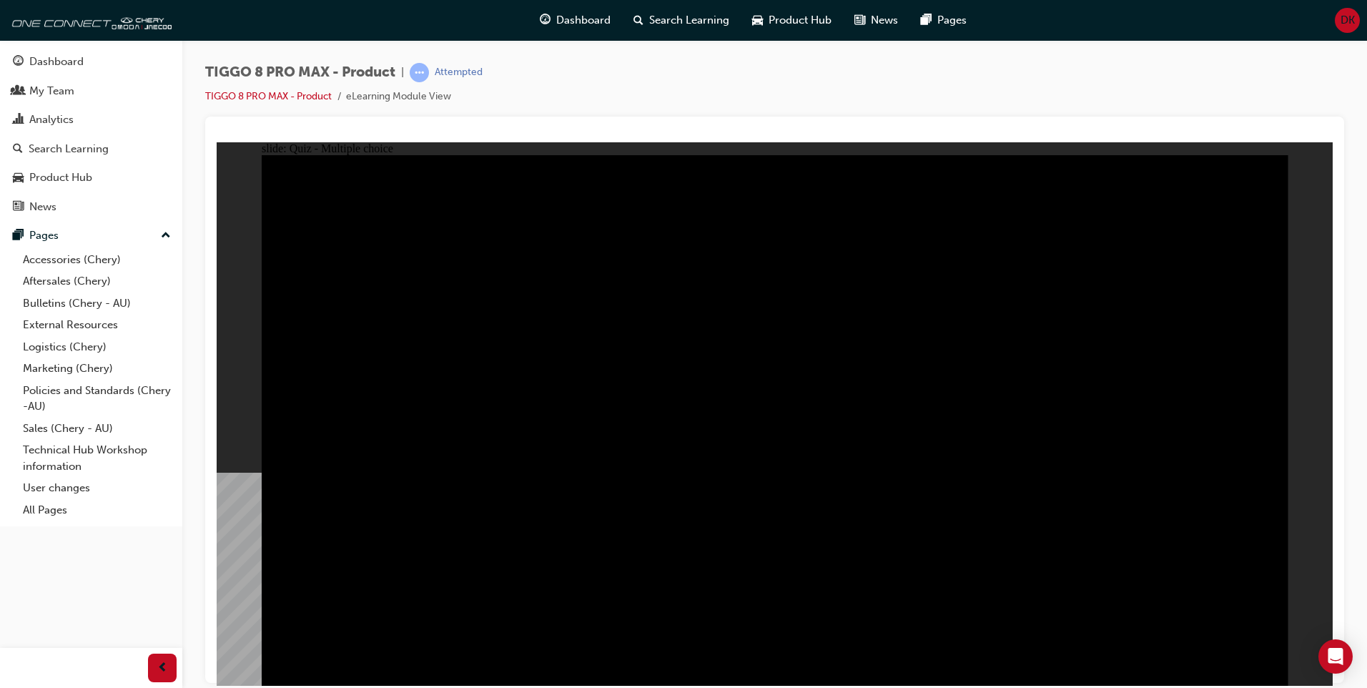
checkbox input "true"
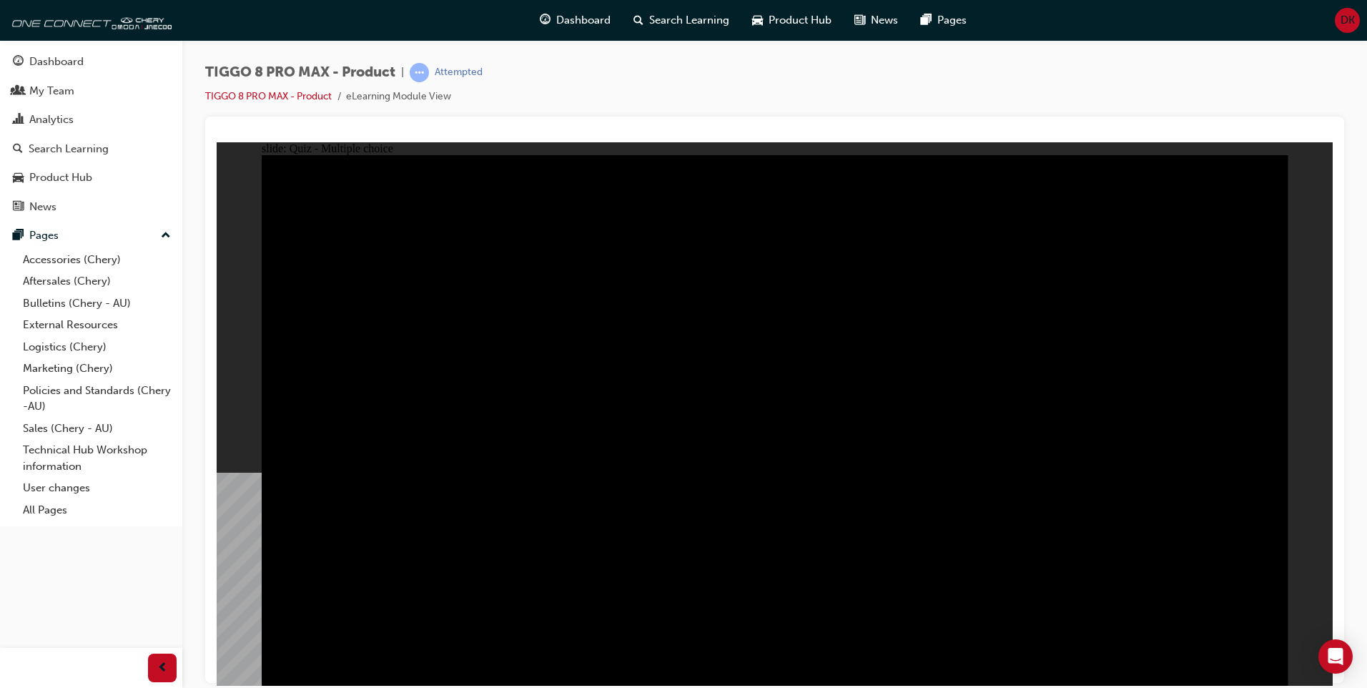
drag, startPoint x: 1136, startPoint y: 457, endPoint x: 1128, endPoint y: 458, distance: 8.6
checkbox input "true"
drag, startPoint x: 595, startPoint y: 452, endPoint x: 628, endPoint y: 450, distance: 33.6
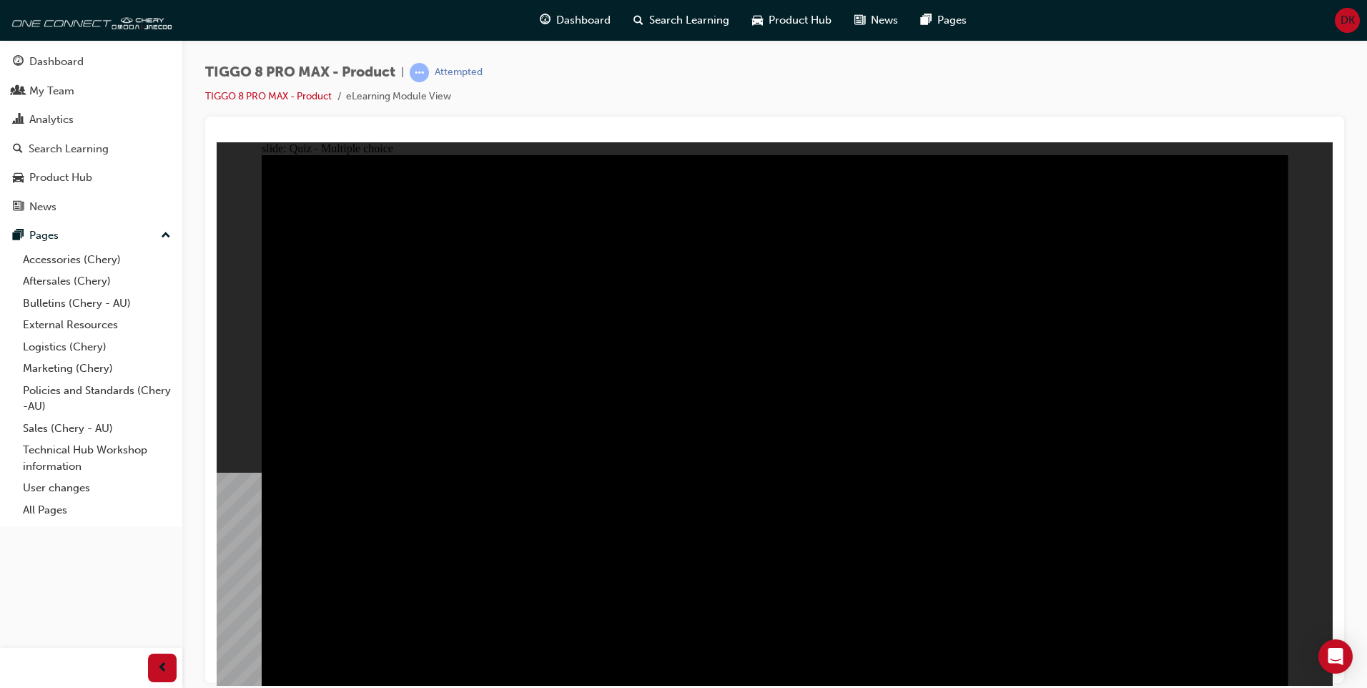
checkbox input "true"
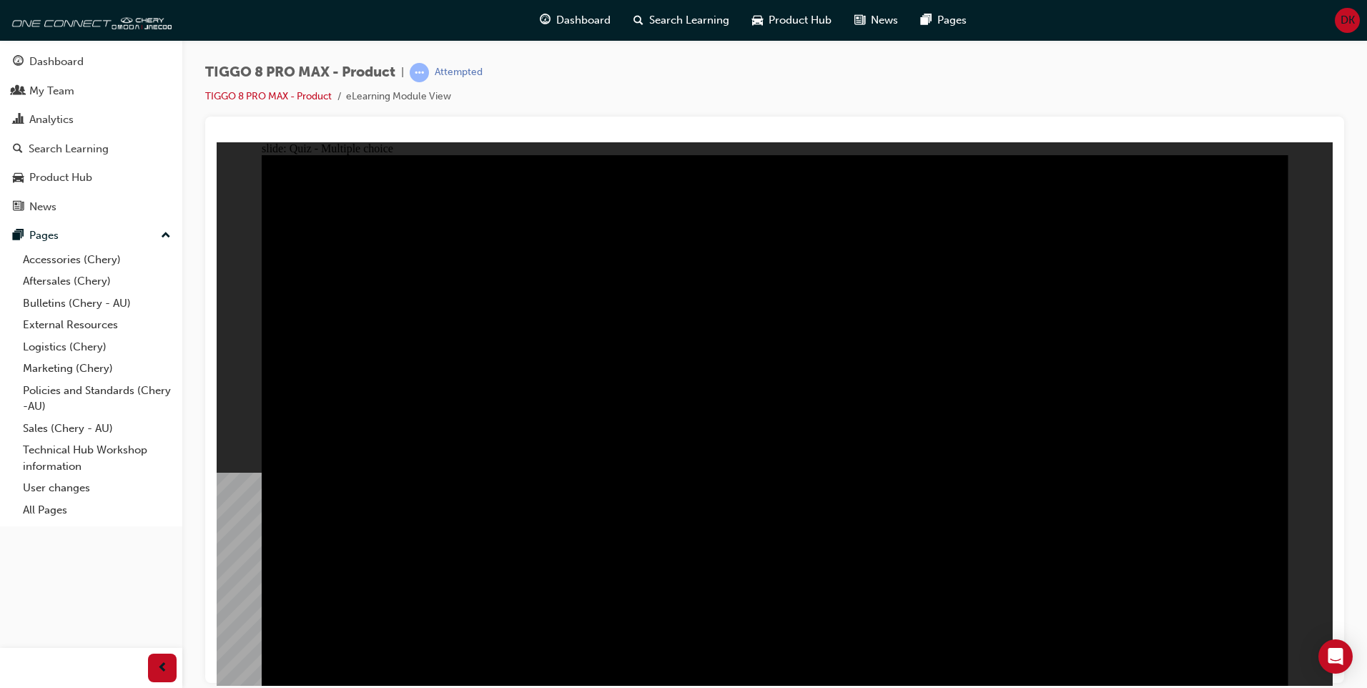
drag, startPoint x: 1093, startPoint y: 248, endPoint x: 983, endPoint y: 293, distance: 118.3
checkbox input "true"
drag, startPoint x: 761, startPoint y: 492, endPoint x: 761, endPoint y: 508, distance: 15.7
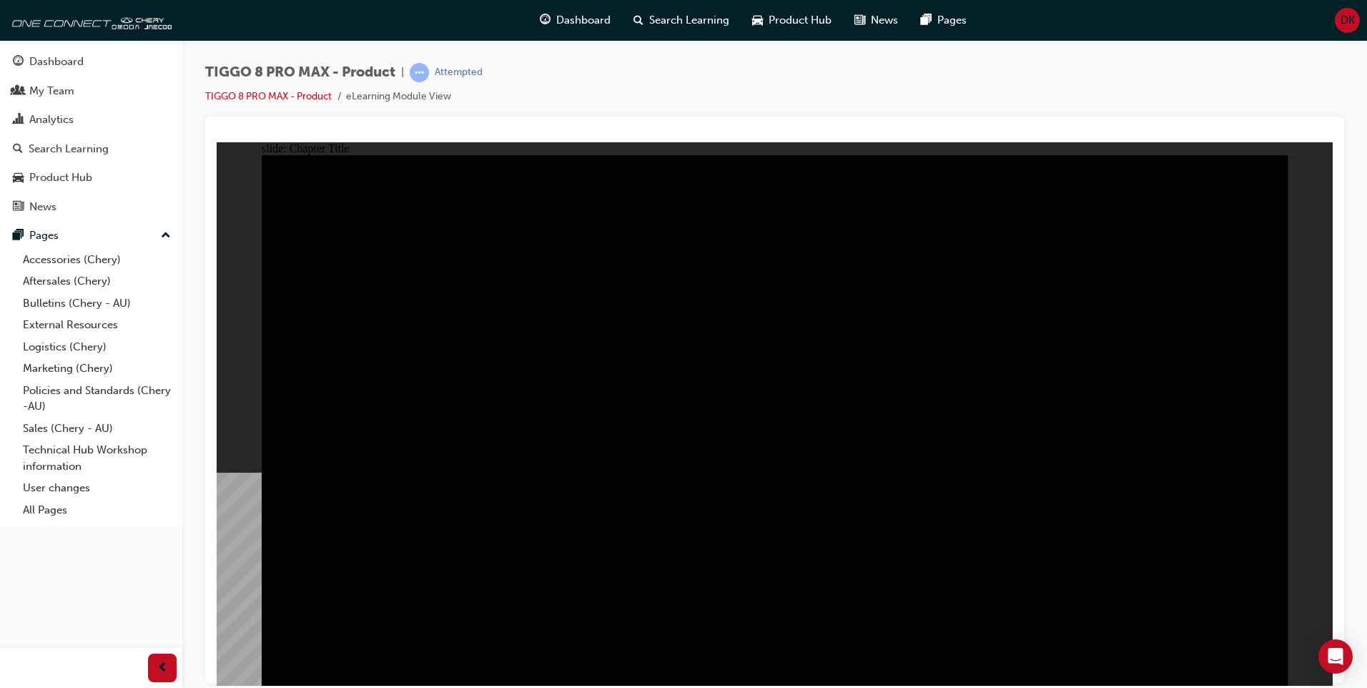
radio input "true"
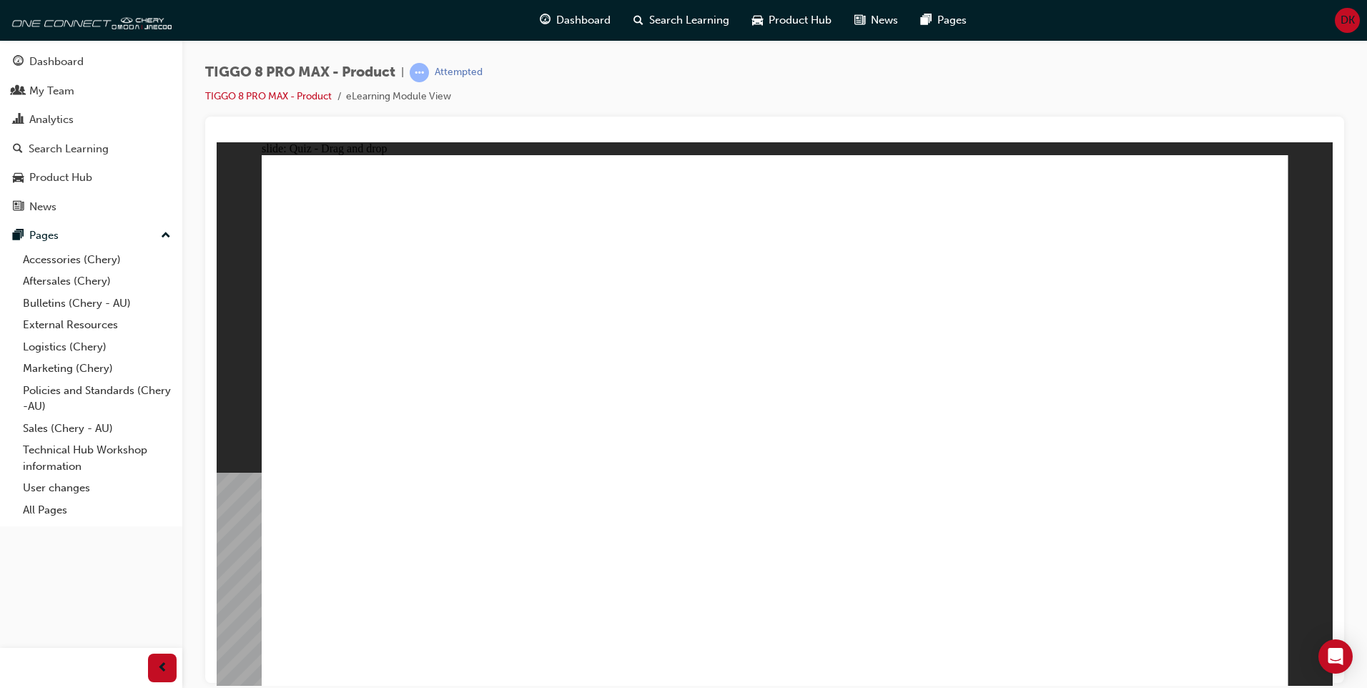
drag, startPoint x: 898, startPoint y: 240, endPoint x: 627, endPoint y: 436, distance: 334.4
drag, startPoint x: 867, startPoint y: 327, endPoint x: 807, endPoint y: 437, distance: 125.1
drag, startPoint x: 862, startPoint y: 315, endPoint x: 991, endPoint y: 440, distance: 180.0
drag, startPoint x: 972, startPoint y: 341, endPoint x: 470, endPoint y: 443, distance: 511.5
drag, startPoint x: 1221, startPoint y: 250, endPoint x: 1246, endPoint y: 428, distance: 179.9
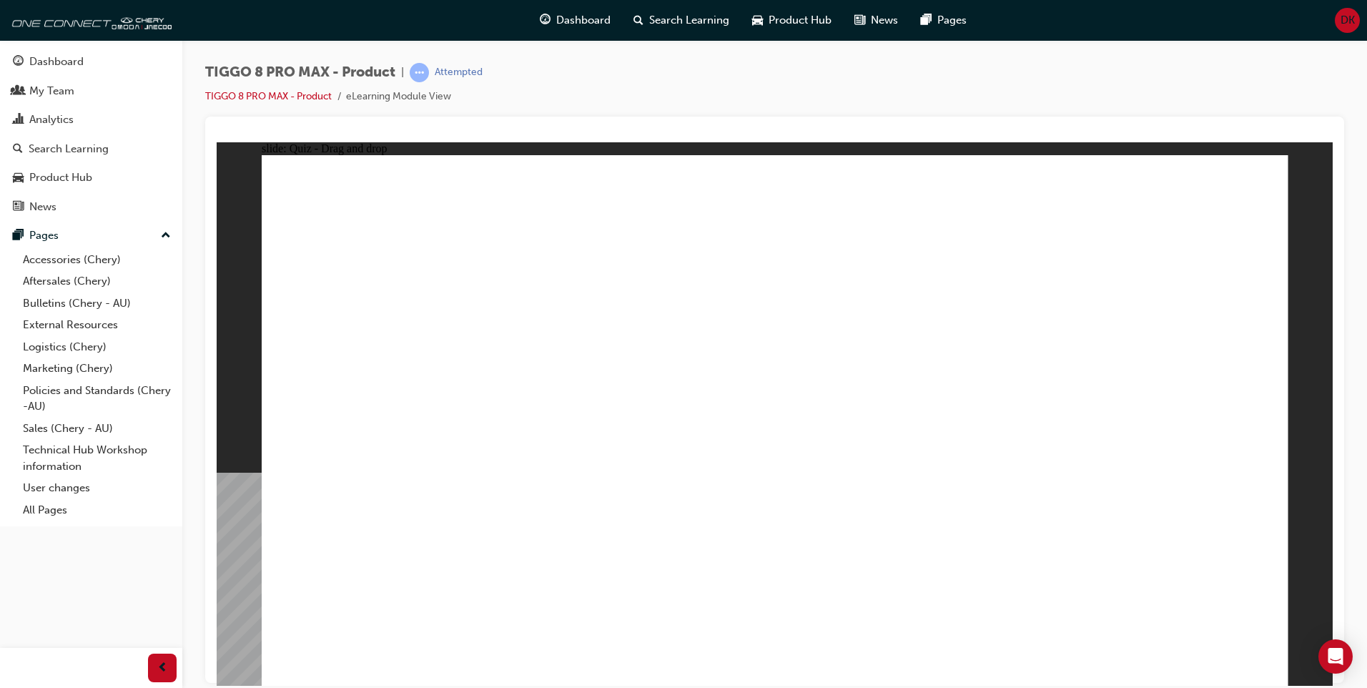
drag, startPoint x: 974, startPoint y: 264, endPoint x: 982, endPoint y: 302, distance: 39.4
checkbox input "true"
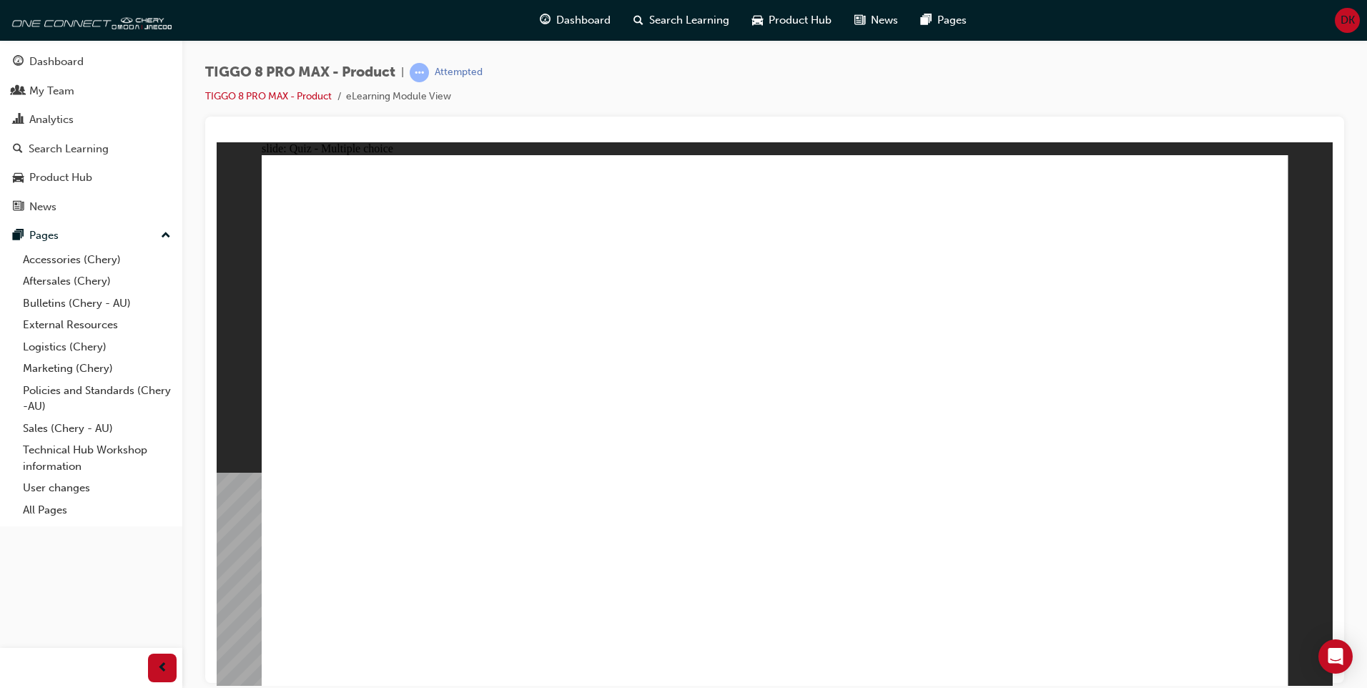
drag, startPoint x: 982, startPoint y: 302, endPoint x: 977, endPoint y: 386, distance: 83.8
checkbox input "true"
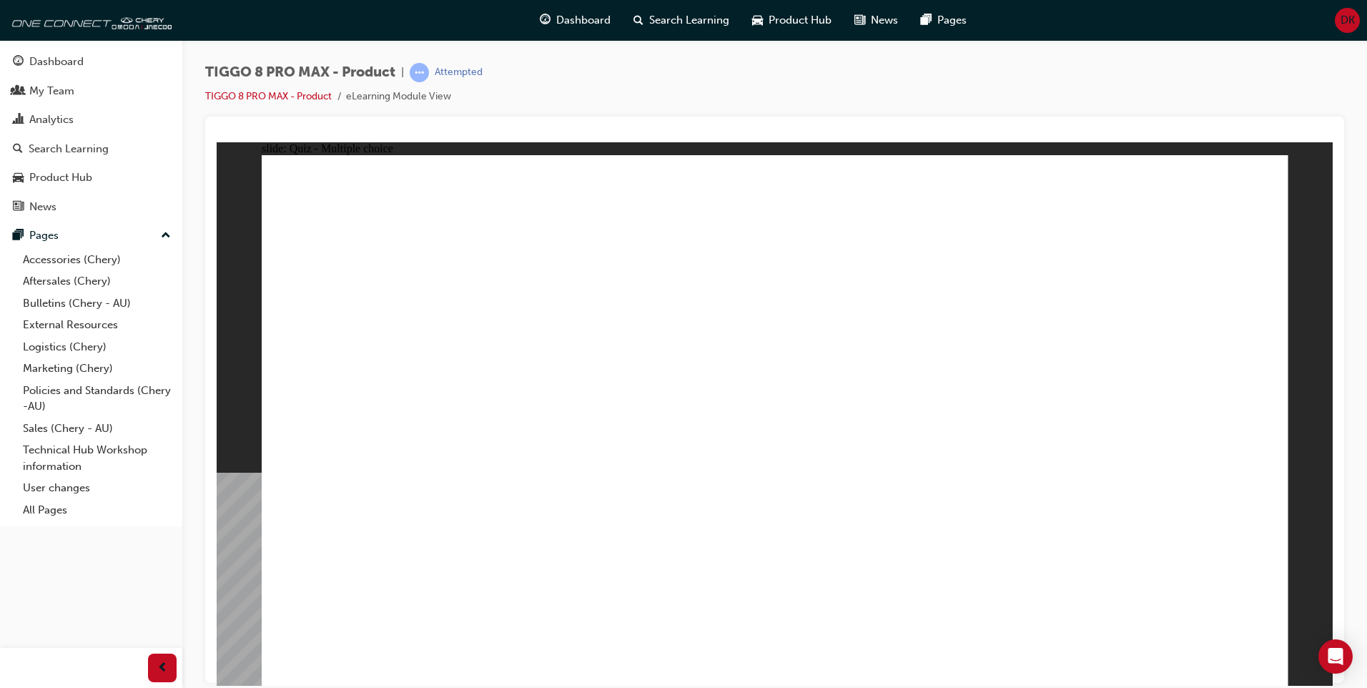
radio input "true"
drag, startPoint x: 621, startPoint y: 512, endPoint x: 620, endPoint y: 504, distance: 8.0
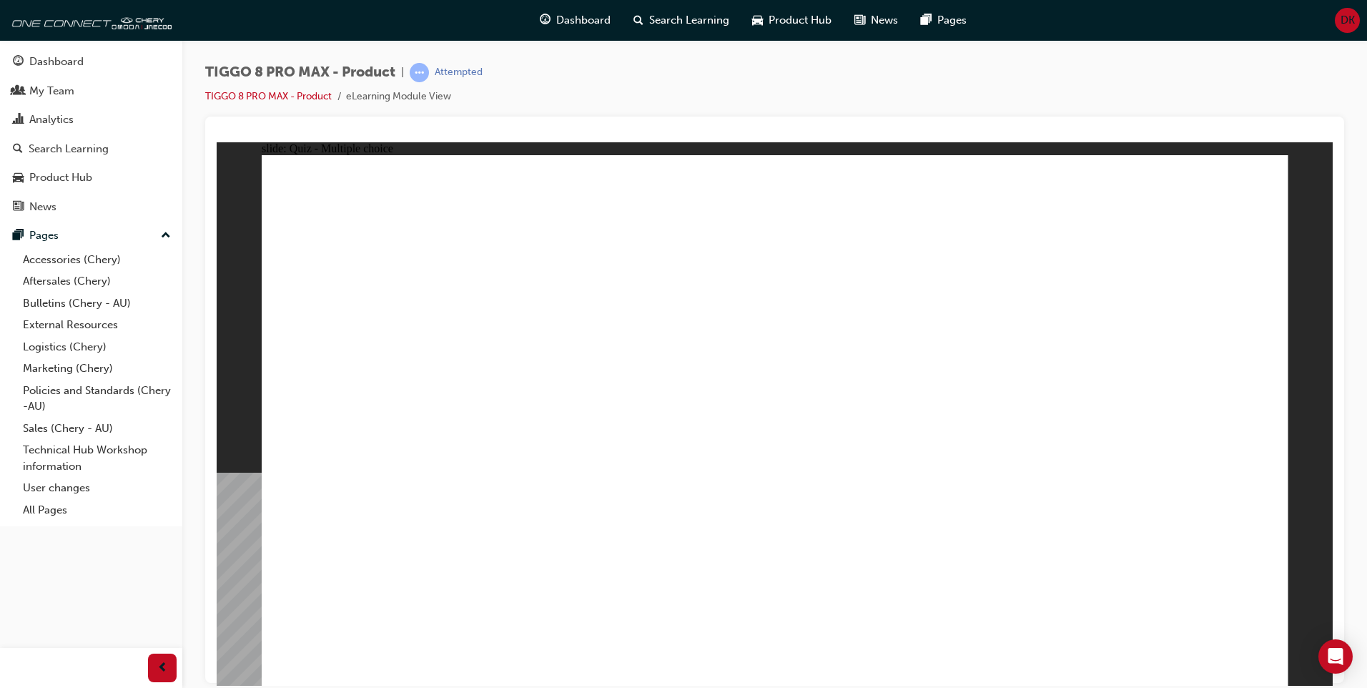
drag, startPoint x: 955, startPoint y: 222, endPoint x: 843, endPoint y: 493, distance: 293.3
drag, startPoint x: 772, startPoint y: 210, endPoint x: 1010, endPoint y: 498, distance: 373.8
drag, startPoint x: 1147, startPoint y: 253, endPoint x: 944, endPoint y: 507, distance: 325.1
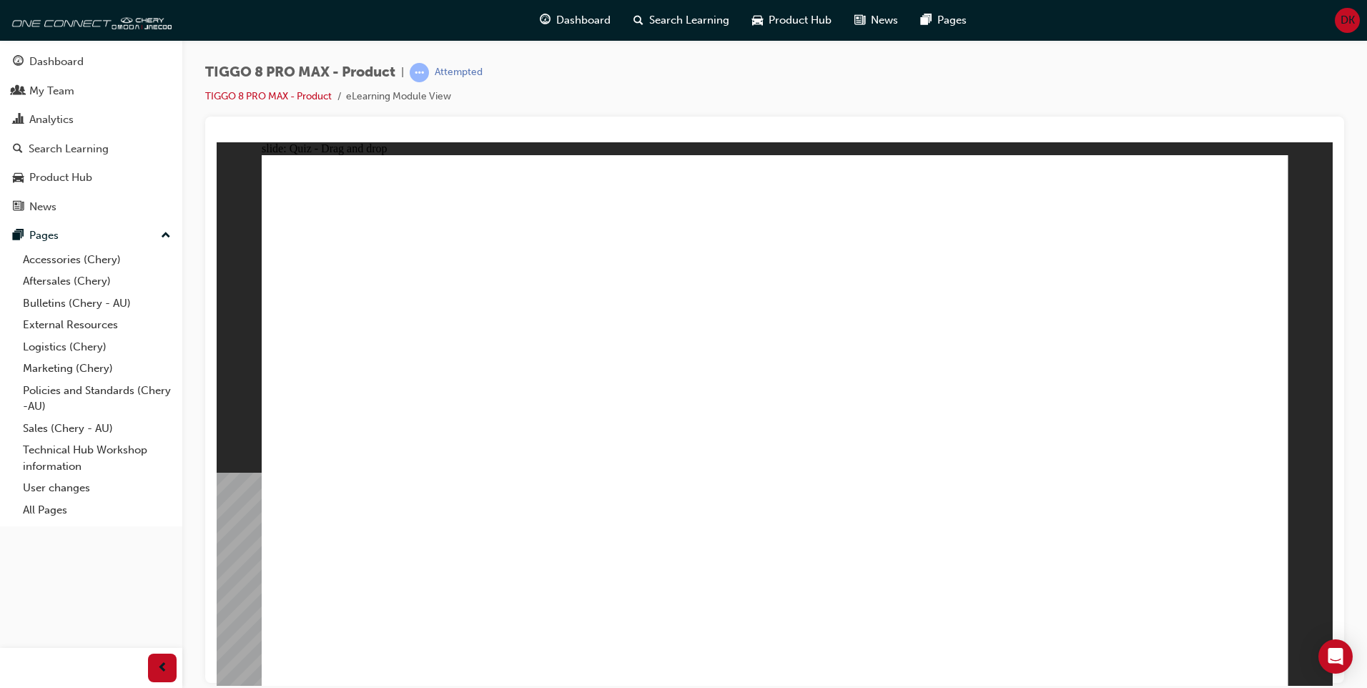
drag, startPoint x: 1155, startPoint y: 216, endPoint x: 989, endPoint y: 465, distance: 299.6
drag, startPoint x: 1232, startPoint y: 592, endPoint x: 1229, endPoint y: 604, distance: 12.5
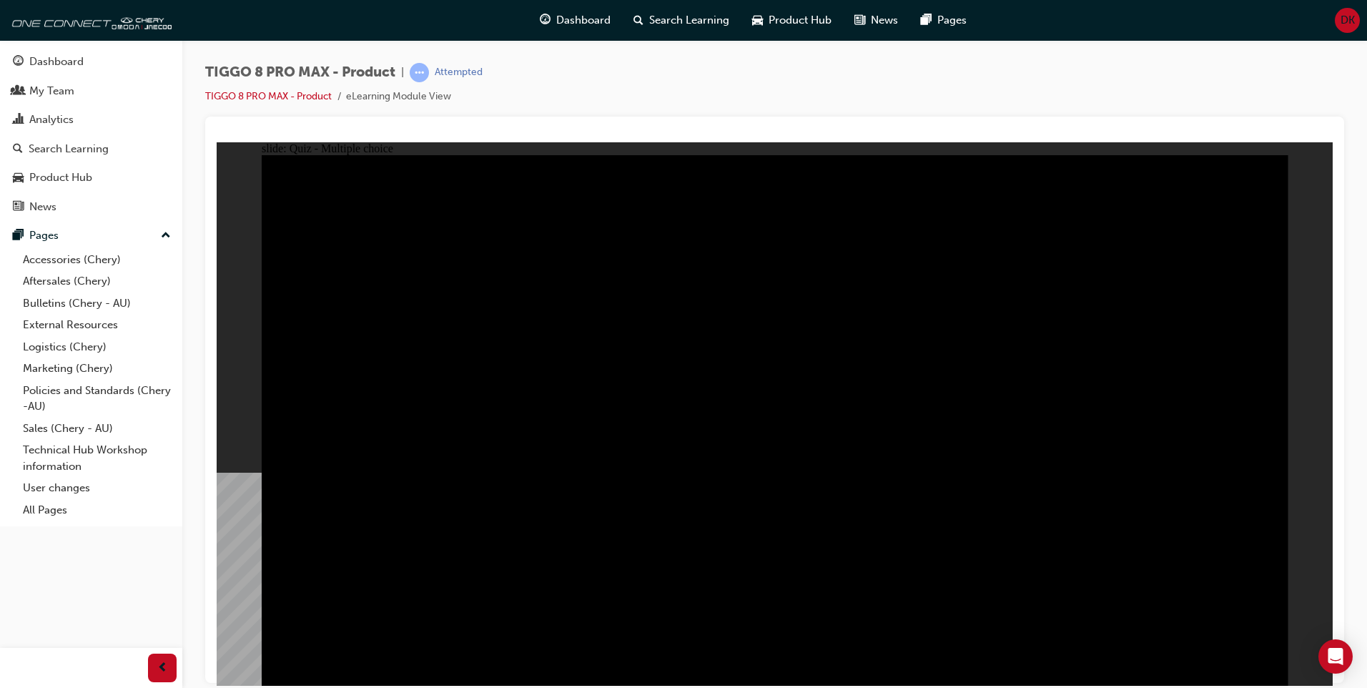
radio input "true"
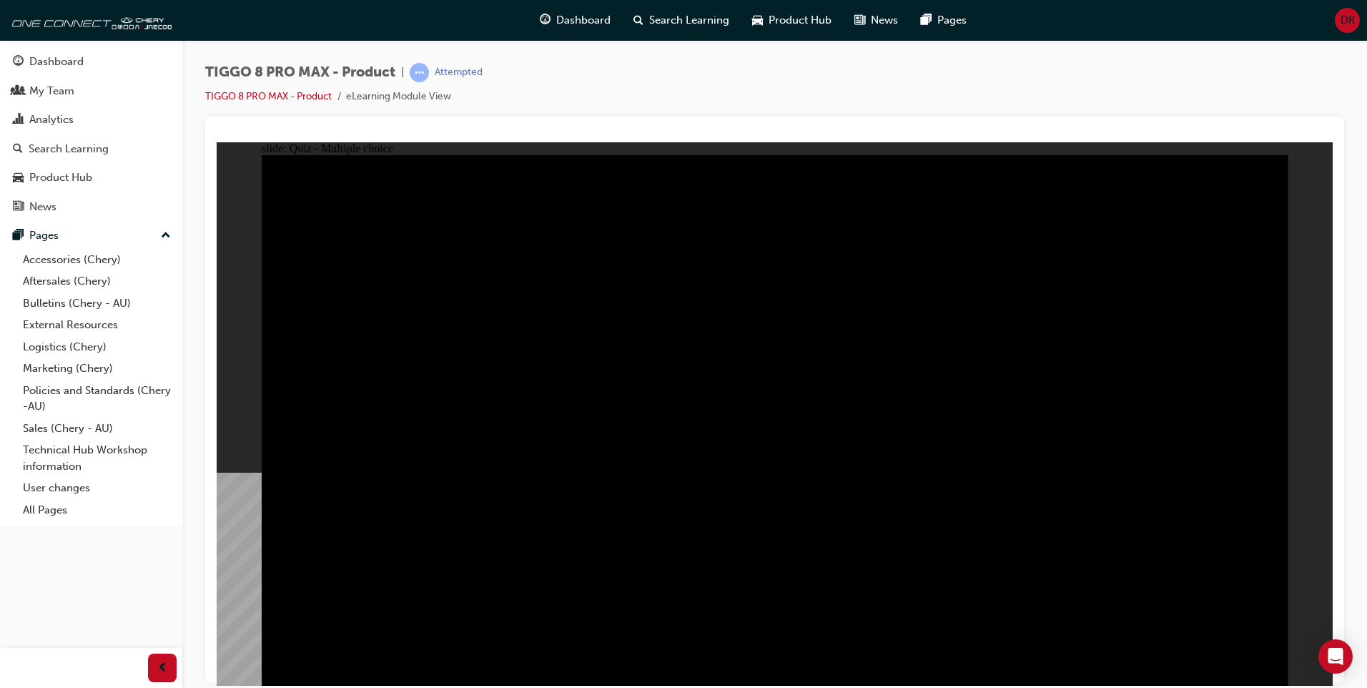
radio input "true"
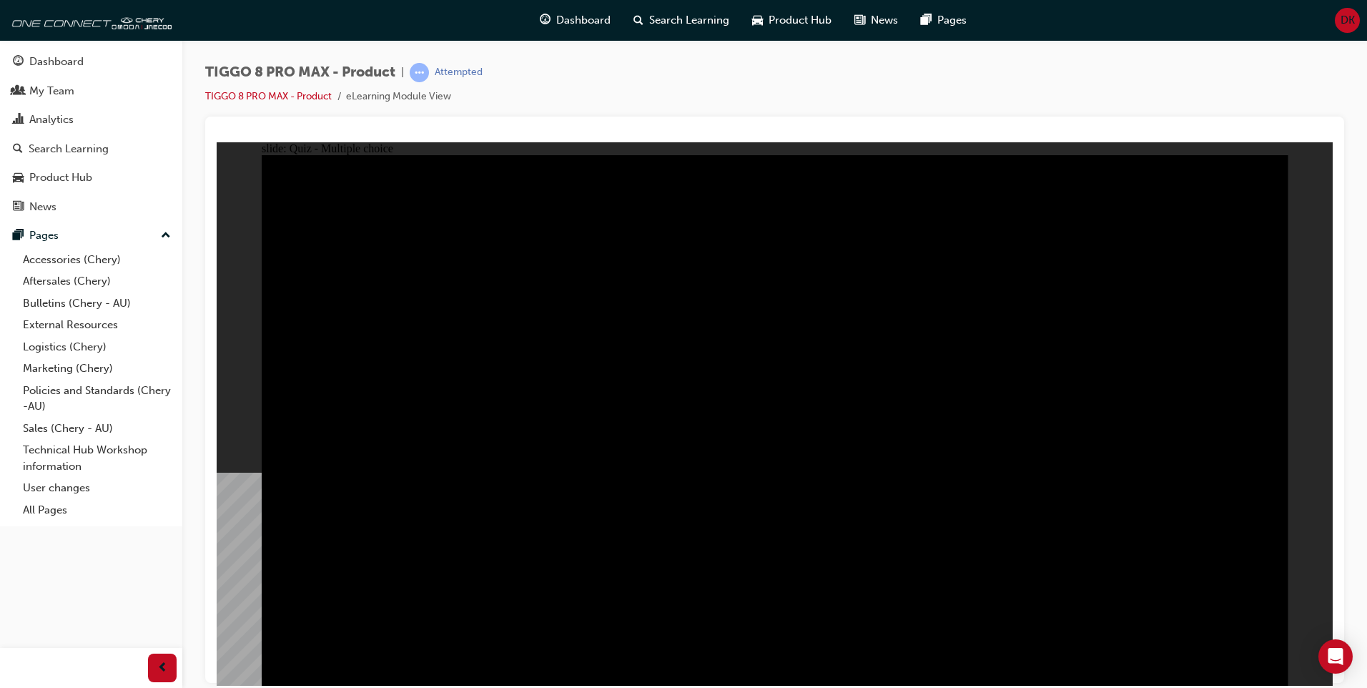
checkbox input "true"
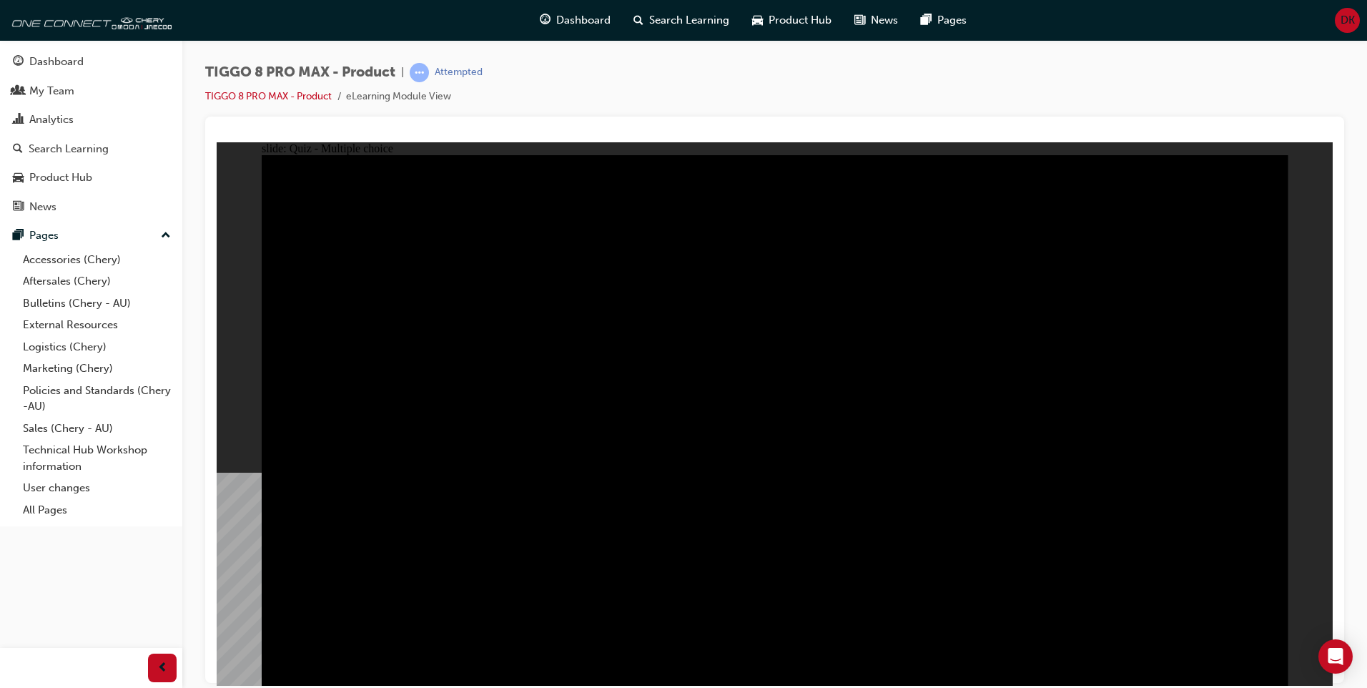
checkbox input "true"
drag, startPoint x: 717, startPoint y: 513, endPoint x: 726, endPoint y: 512, distance: 9.4
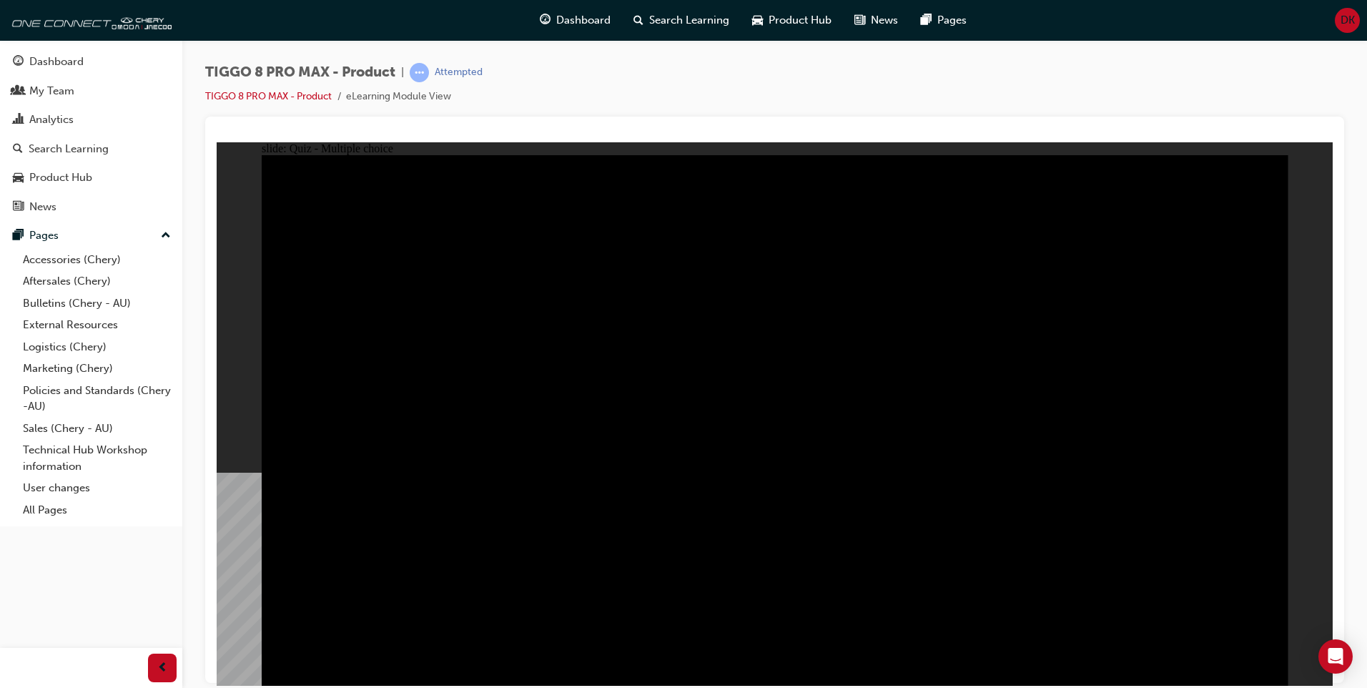
checkbox input "true"
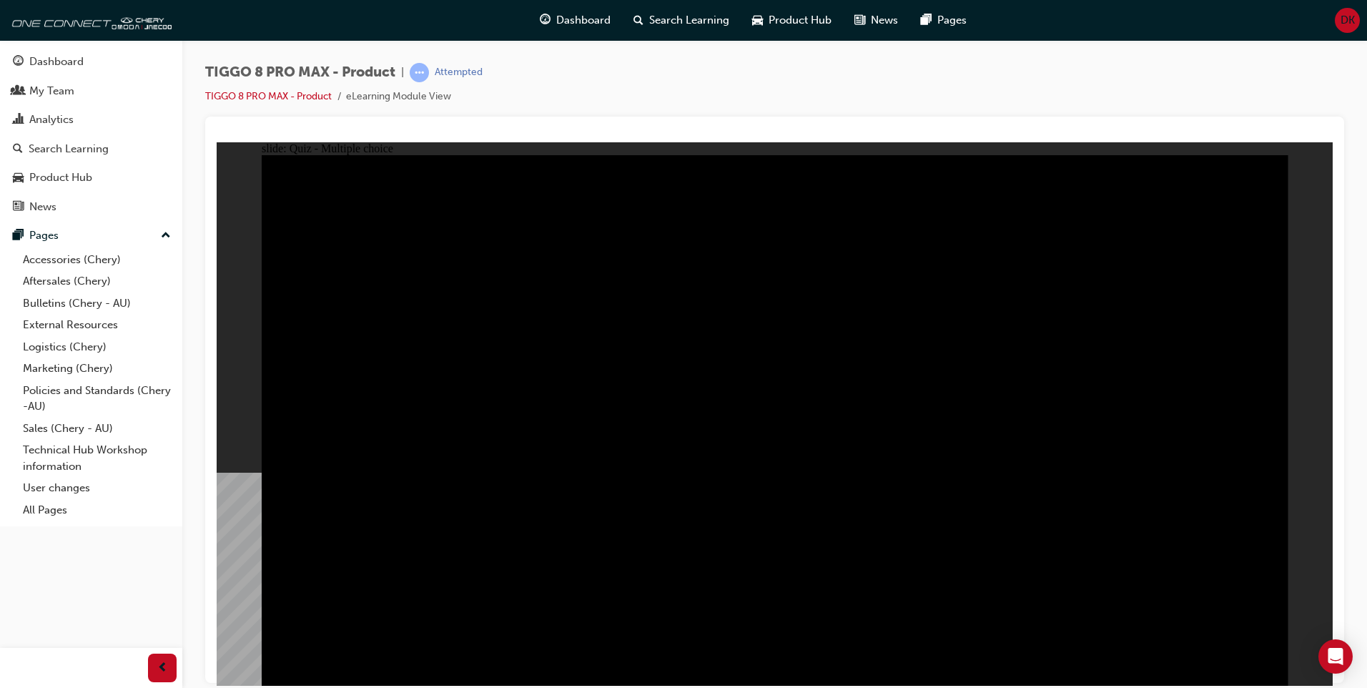
checkbox input "true"
checkbox input "false"
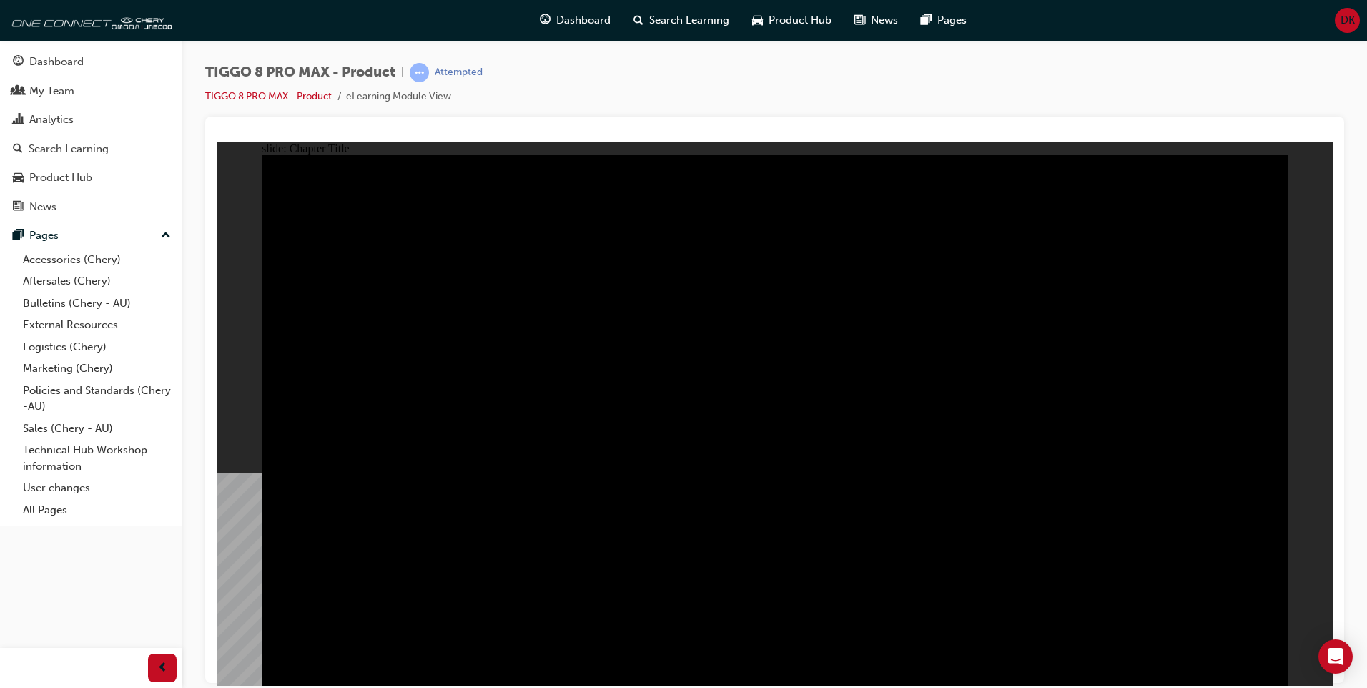
radio input "true"
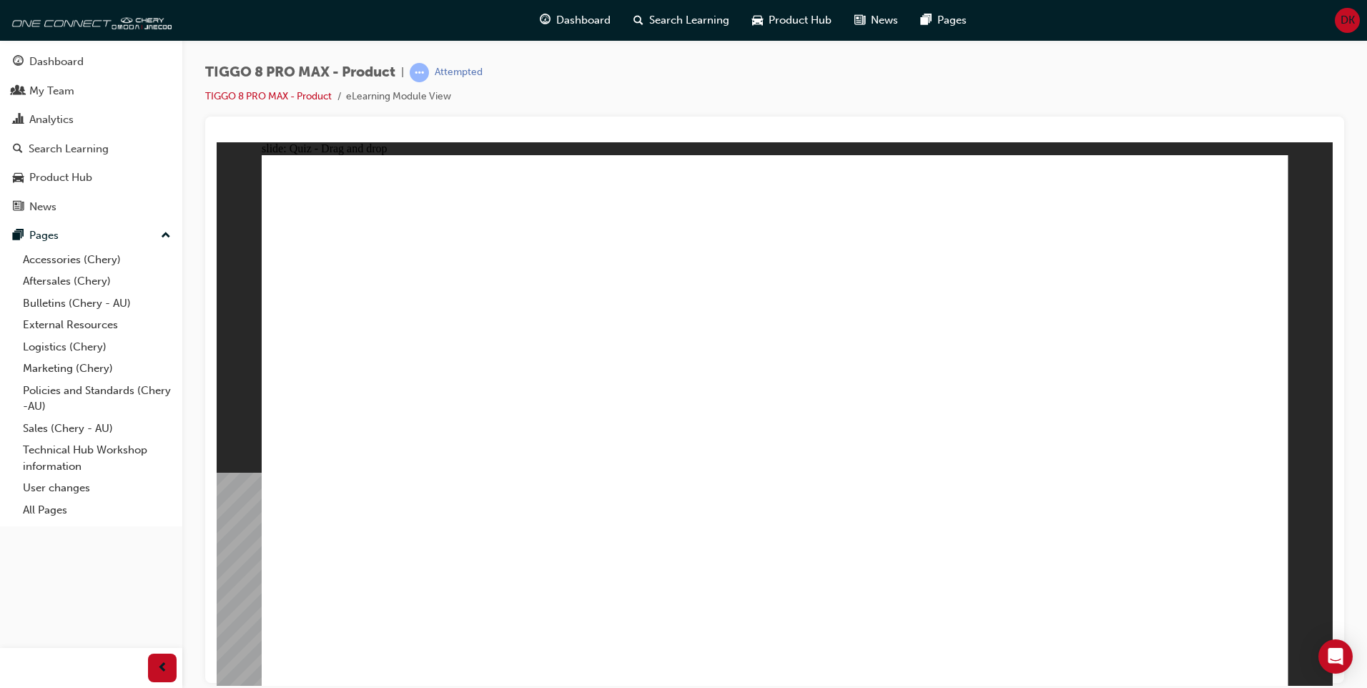
drag, startPoint x: 770, startPoint y: 204, endPoint x: 1008, endPoint y: 453, distance: 344.4
drag, startPoint x: 995, startPoint y: 224, endPoint x: 666, endPoint y: 450, distance: 399.6
drag, startPoint x: 855, startPoint y: 304, endPoint x: 865, endPoint y: 416, distance: 112.7
drag, startPoint x: 1183, startPoint y: 219, endPoint x: 459, endPoint y: 450, distance: 760.2
drag, startPoint x: 1122, startPoint y: 321, endPoint x: 1195, endPoint y: 461, distance: 158.3
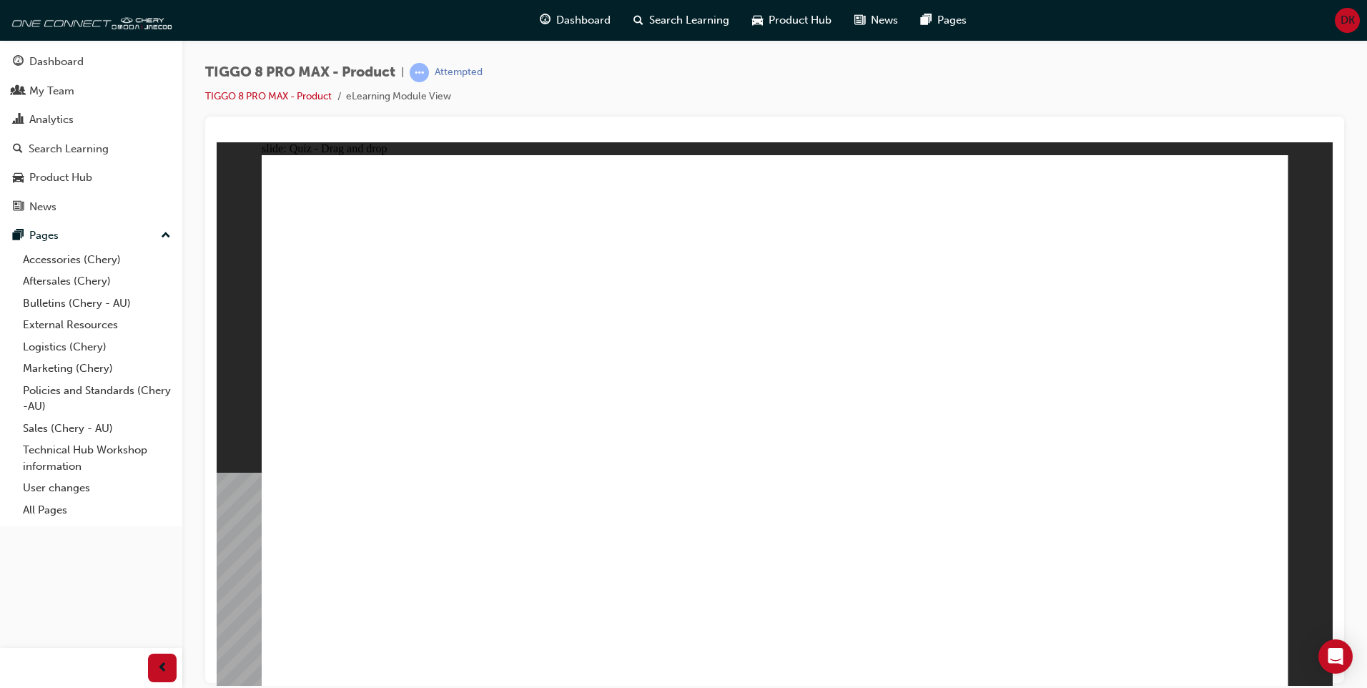
checkbox input "true"
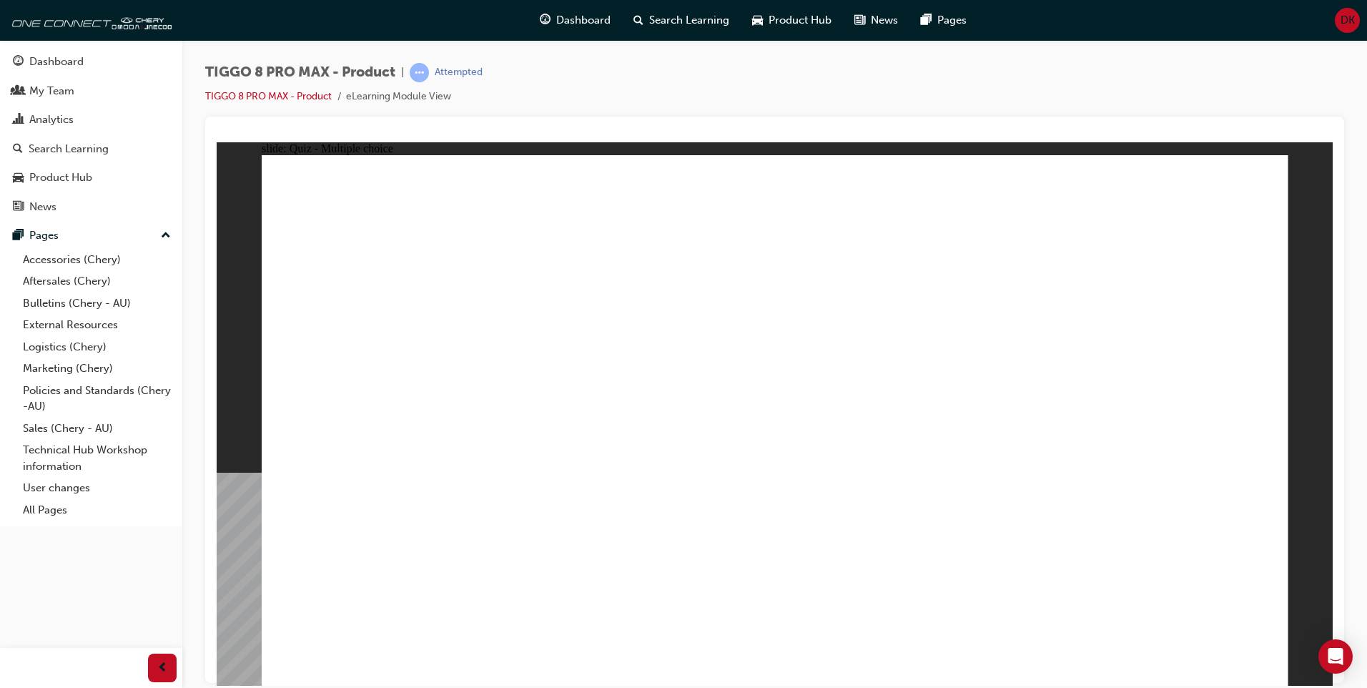
drag, startPoint x: 943, startPoint y: 380, endPoint x: 811, endPoint y: 485, distance: 169.0
checkbox input "true"
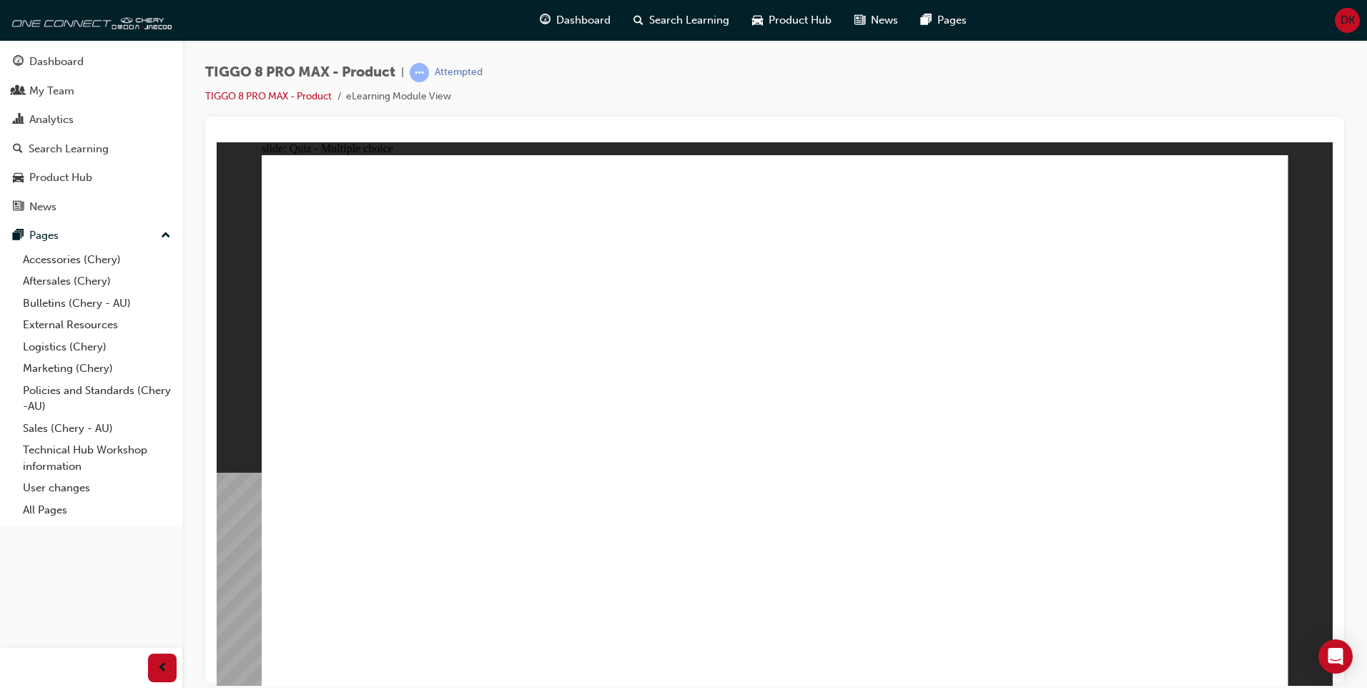
radio input "true"
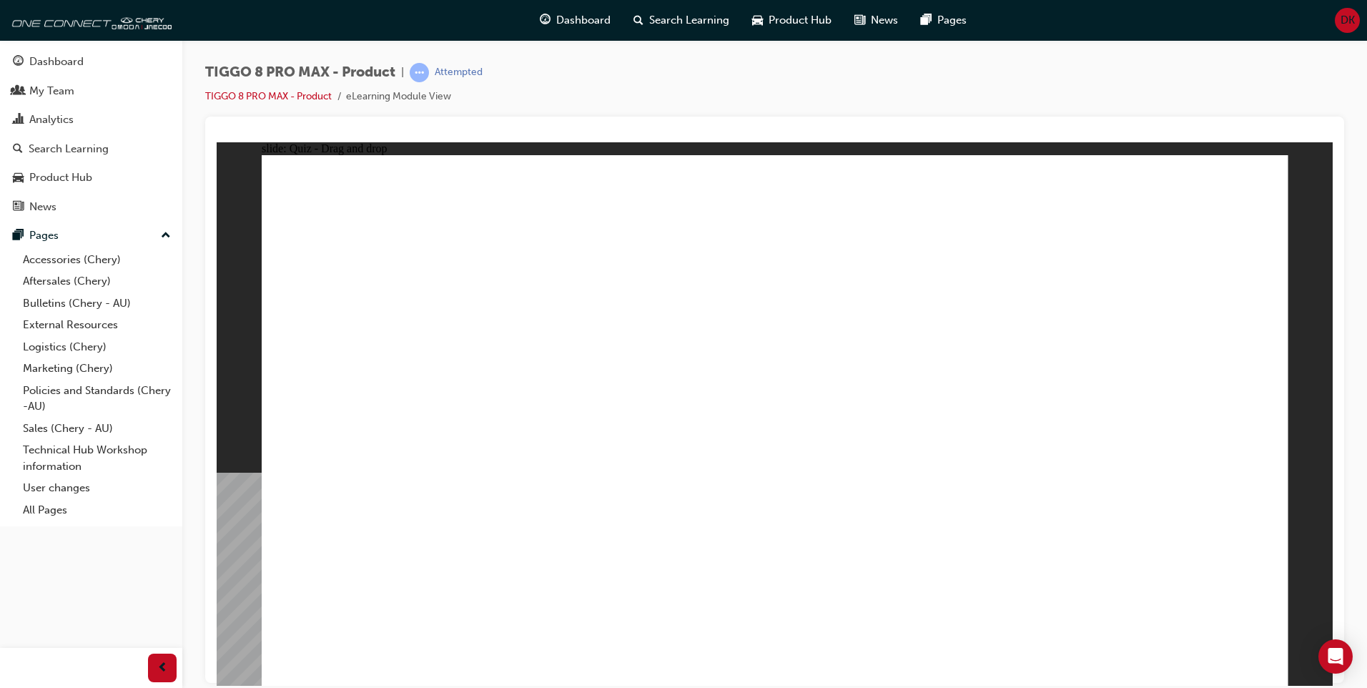
drag, startPoint x: 754, startPoint y: 215, endPoint x: 827, endPoint y: 506, distance: 299.3
drag, startPoint x: 960, startPoint y: 210, endPoint x: 1148, endPoint y: 321, distance: 217.7
drag, startPoint x: 1226, startPoint y: 215, endPoint x: 903, endPoint y: 509, distance: 436.3
drag, startPoint x: 1172, startPoint y: 250, endPoint x: 1019, endPoint y: 492, distance: 286.0
drag, startPoint x: 864, startPoint y: 456, endPoint x: 784, endPoint y: 302, distance: 173.0
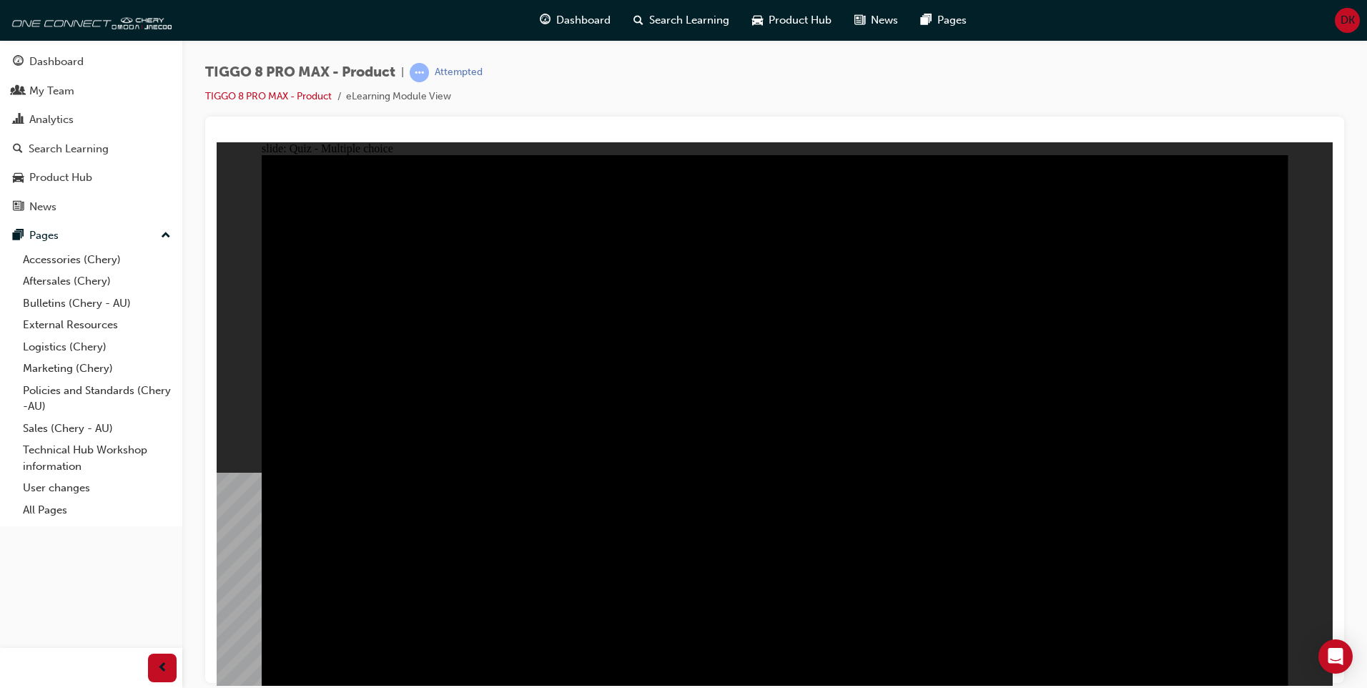
radio input "true"
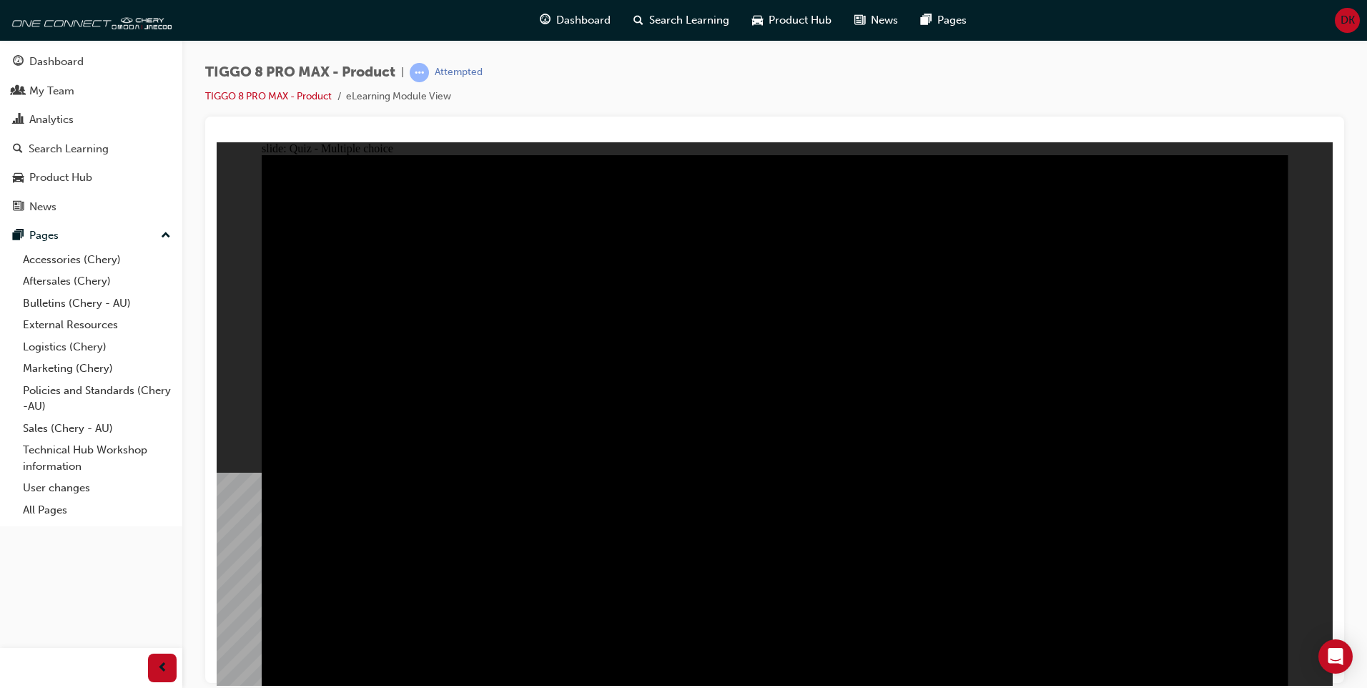
radio input "true"
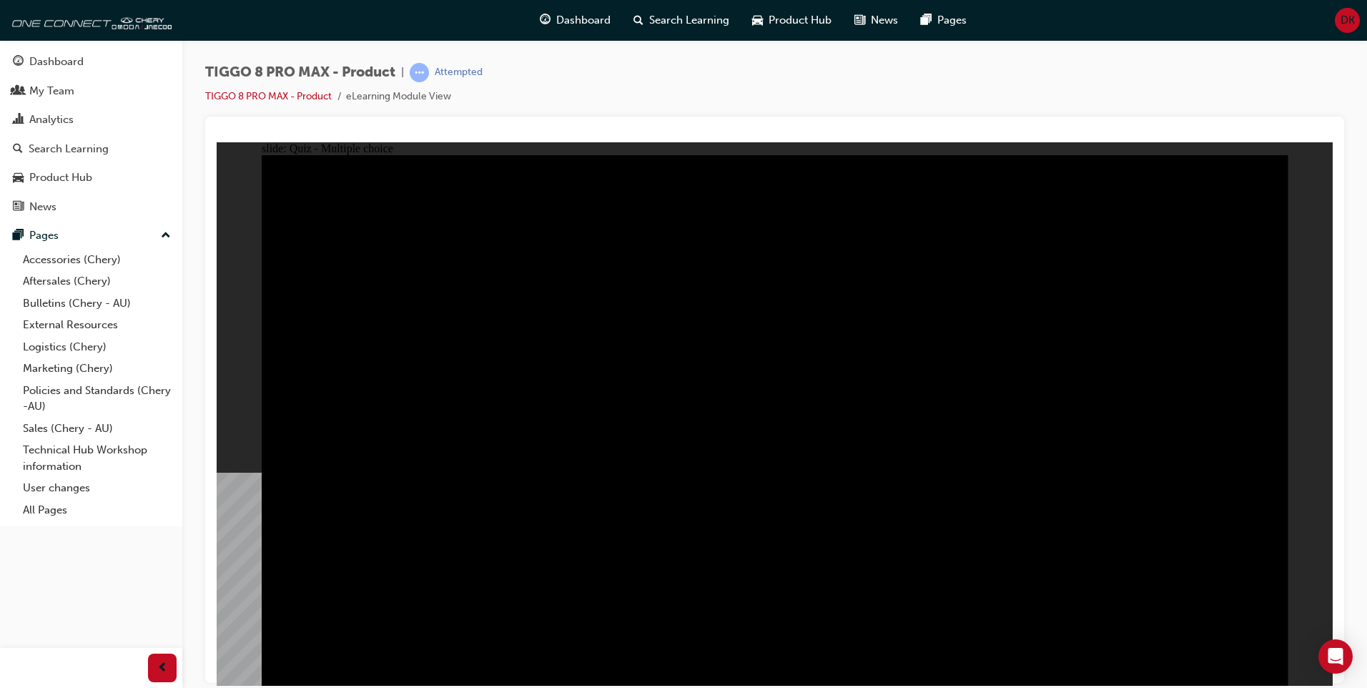
radio input "true"
click at [691, 114] on div "TIGGO 8 PRO MAX - Product | Attempted TIGGO 8 PRO MAX - Product eLearning Modul…" at bounding box center [774, 90] width 1139 height 54
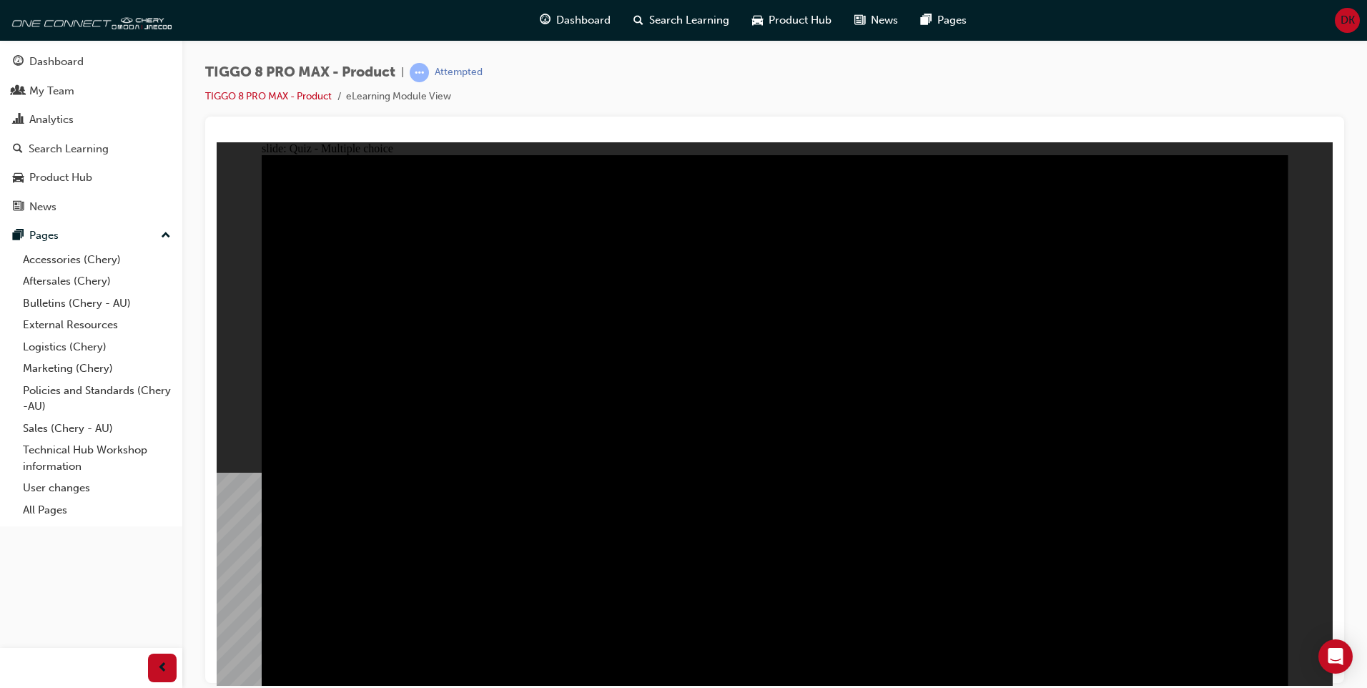
checkbox input "true"
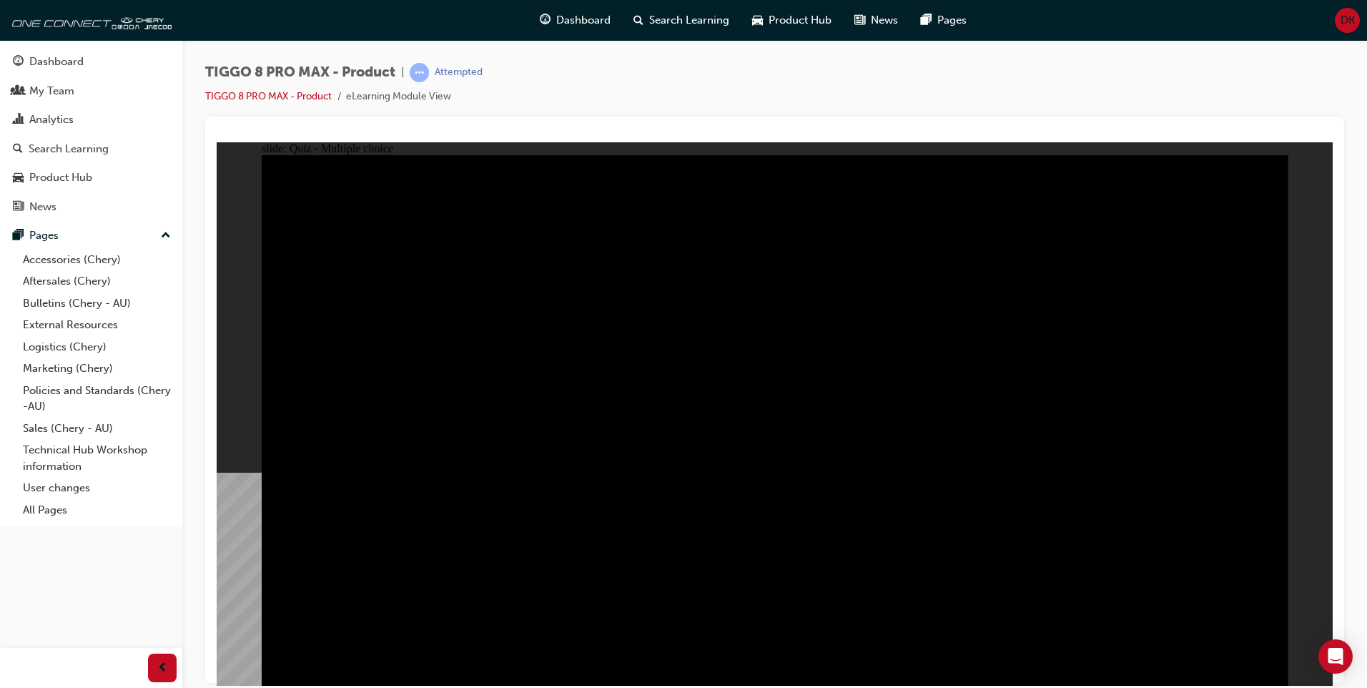
checkbox input "true"
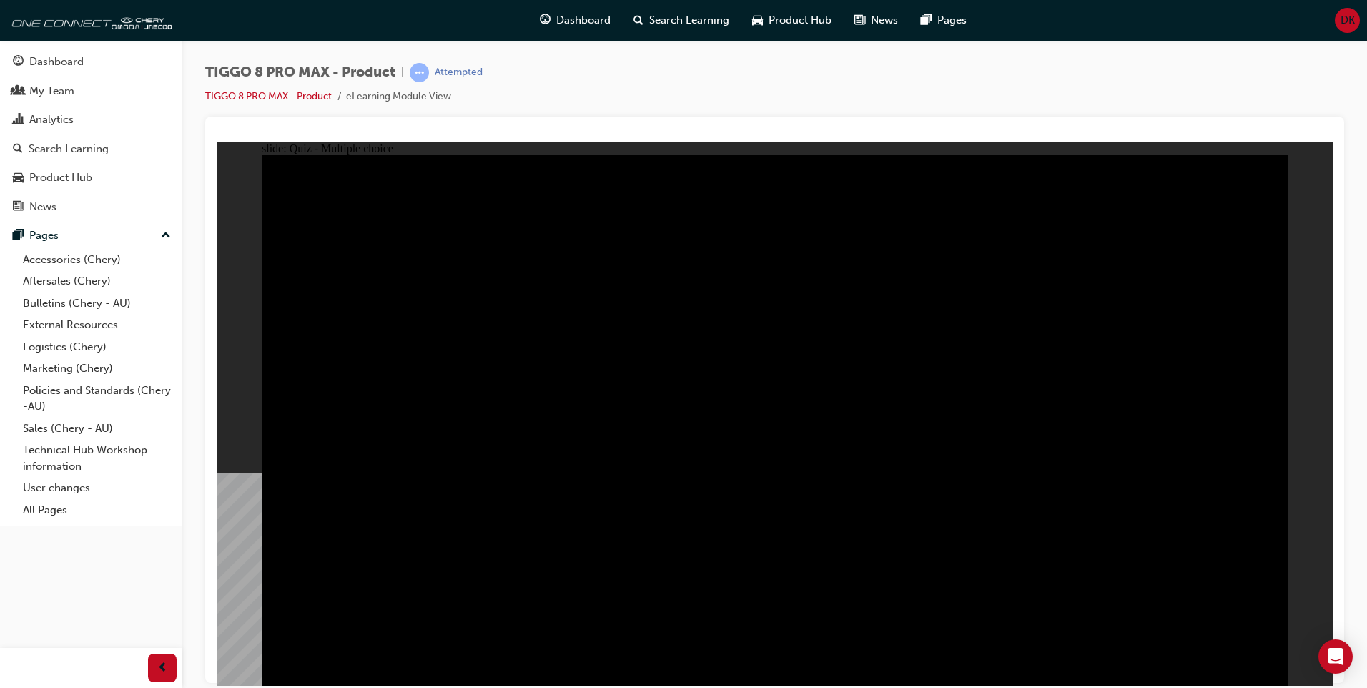
checkbox input "true"
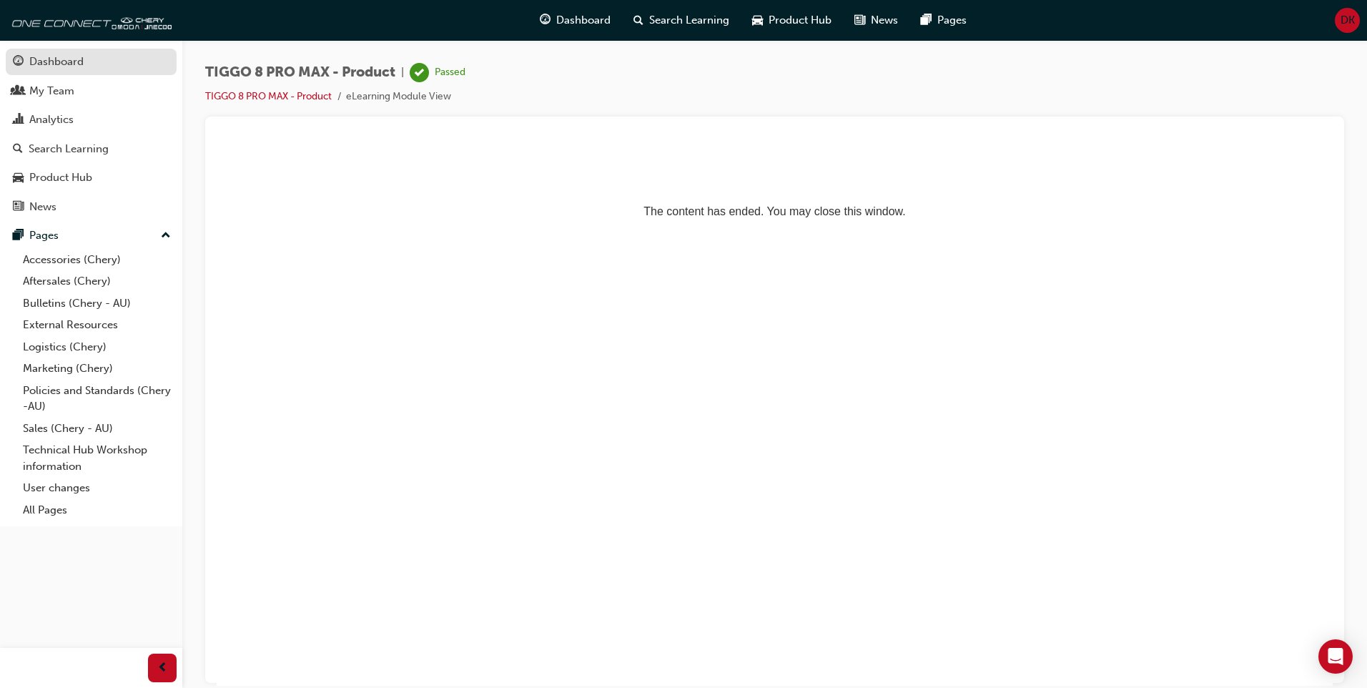
click at [89, 64] on div "Dashboard" at bounding box center [91, 62] width 157 height 18
